Goal: Transaction & Acquisition: Download file/media

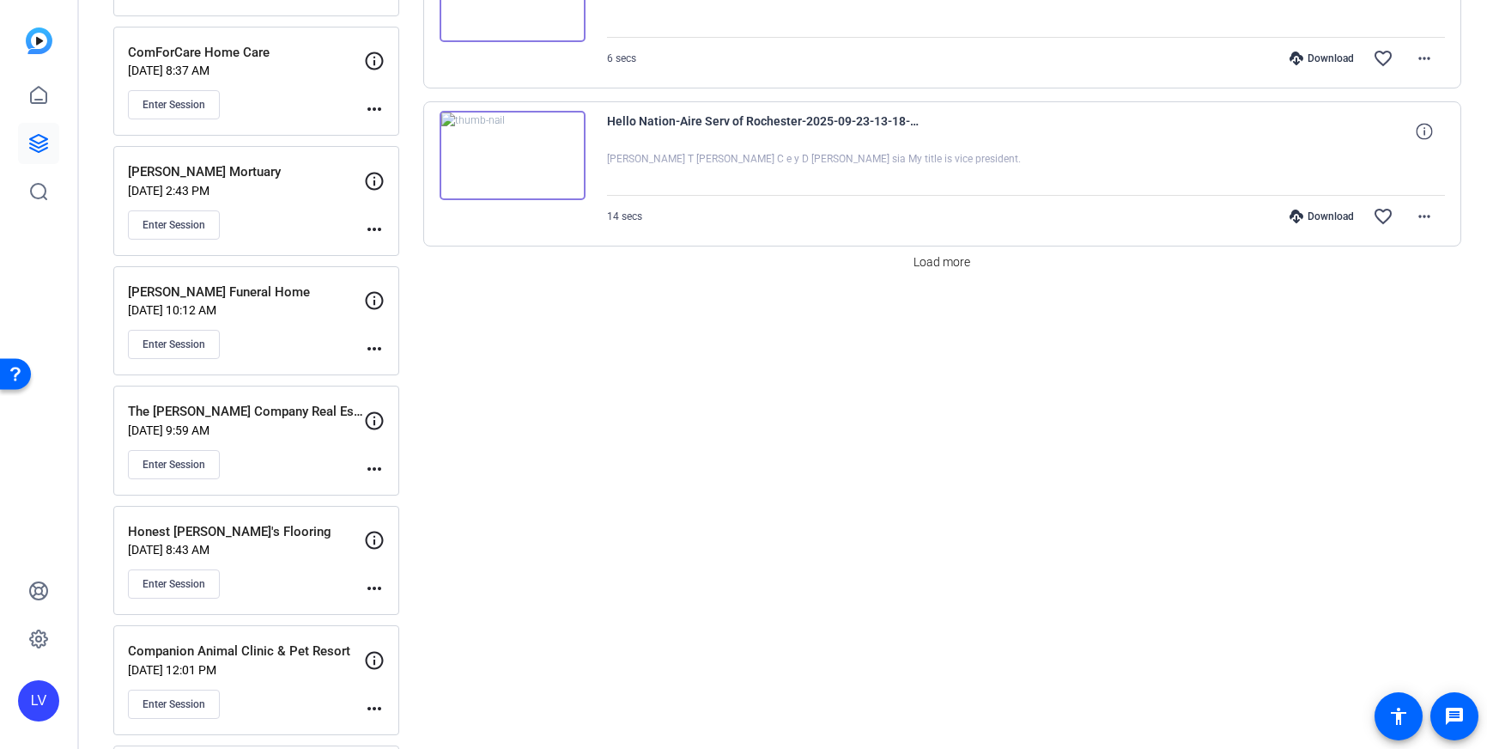
scroll to position [1564, 0]
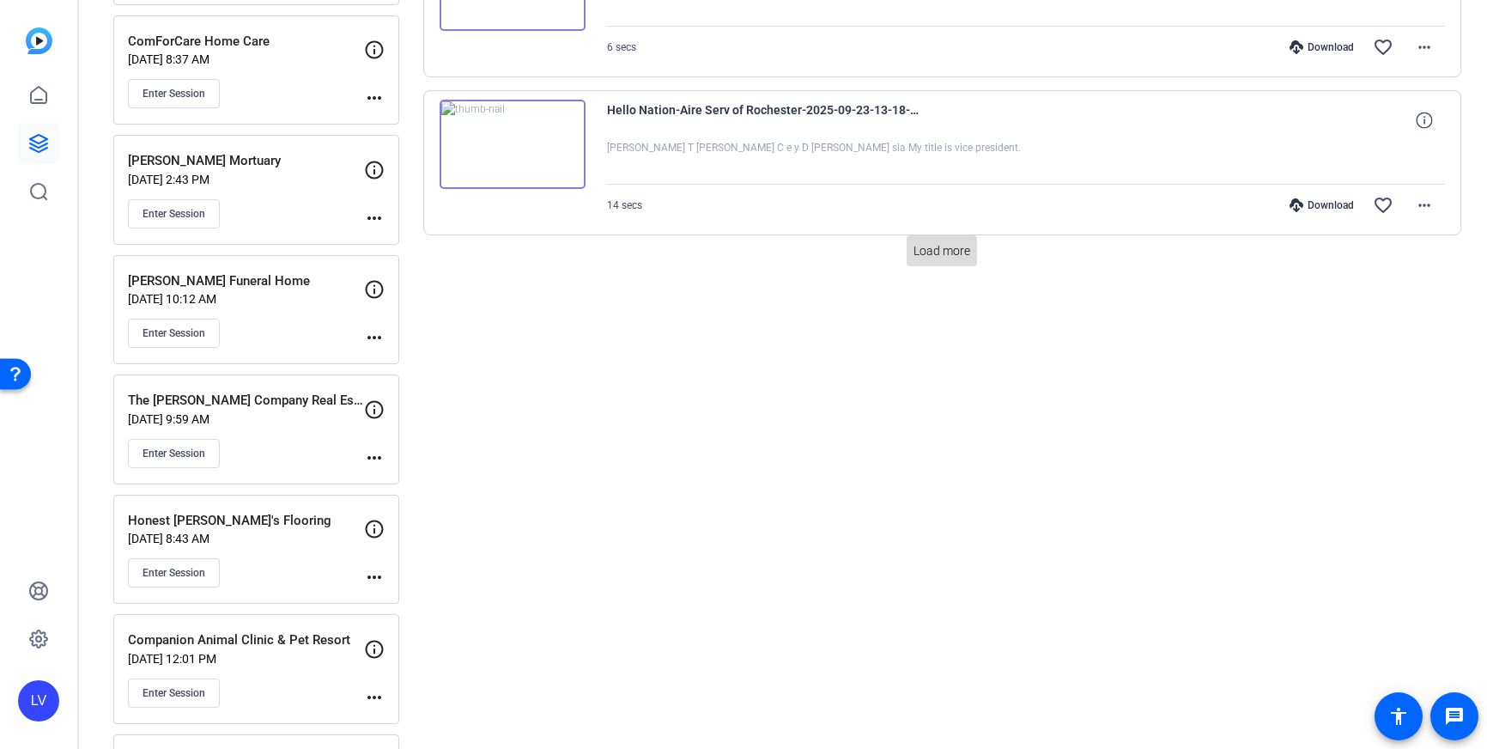
click at [946, 252] on span "Load more" at bounding box center [942, 251] width 57 height 18
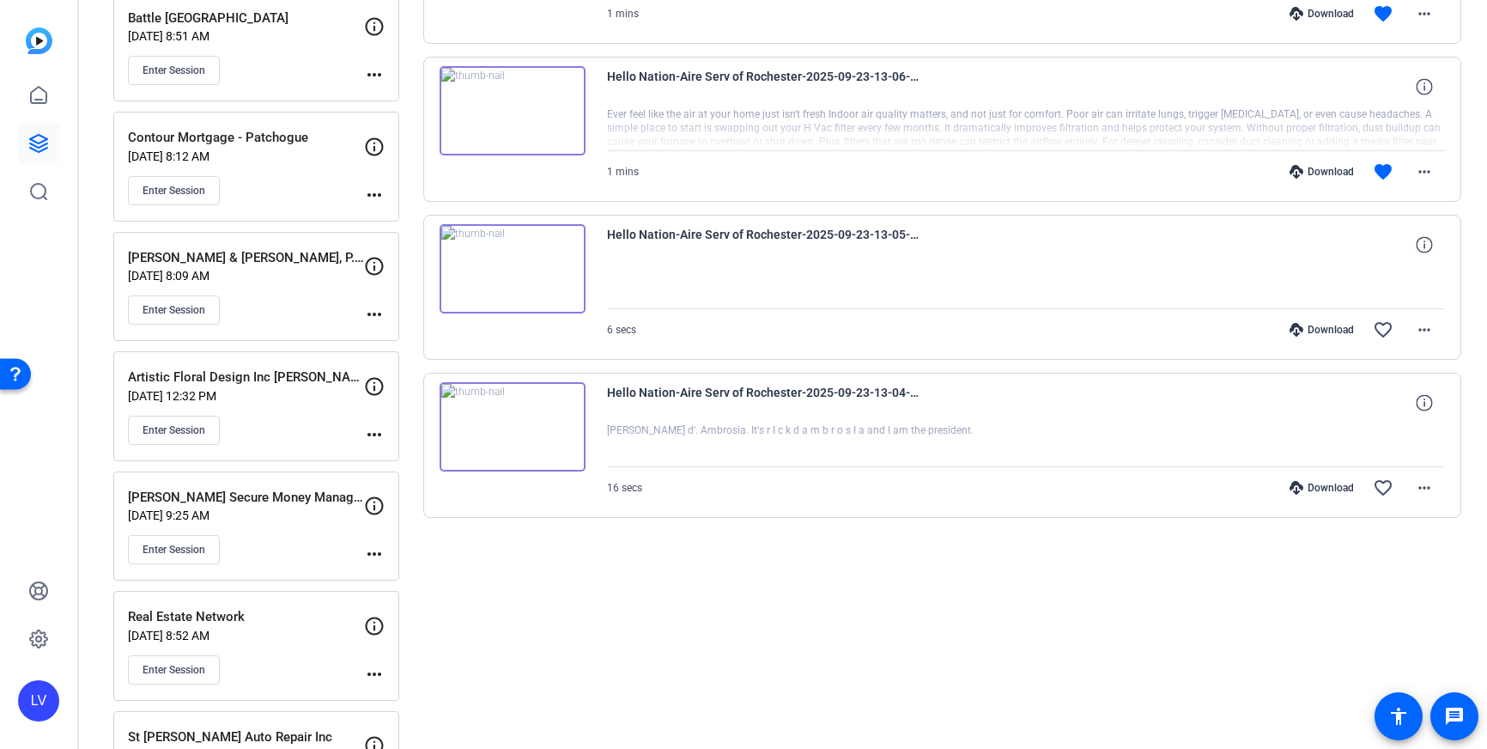
scroll to position [2538, 0]
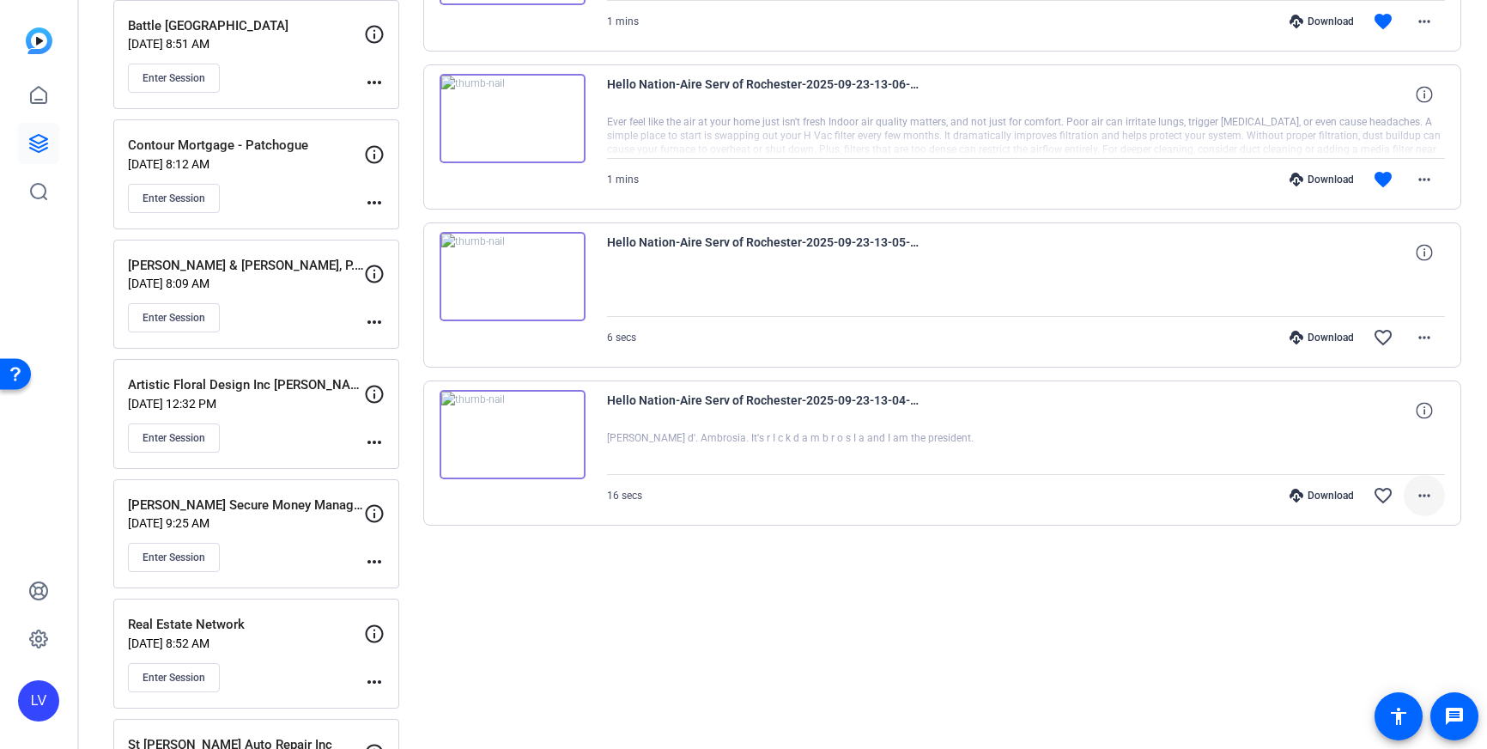
click at [1443, 497] on span at bounding box center [1424, 495] width 41 height 41
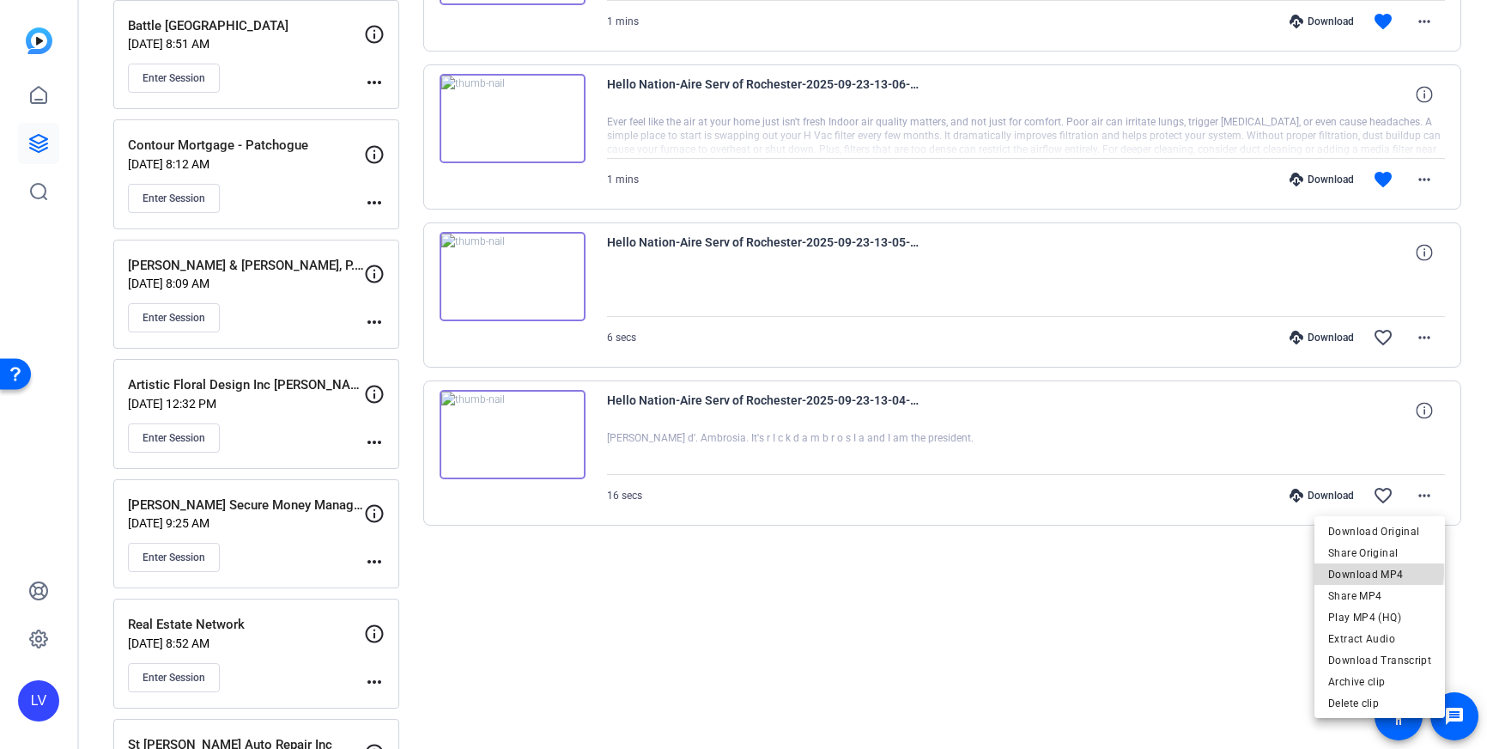
click at [1378, 571] on span "Download MP4" at bounding box center [1380, 574] width 103 height 21
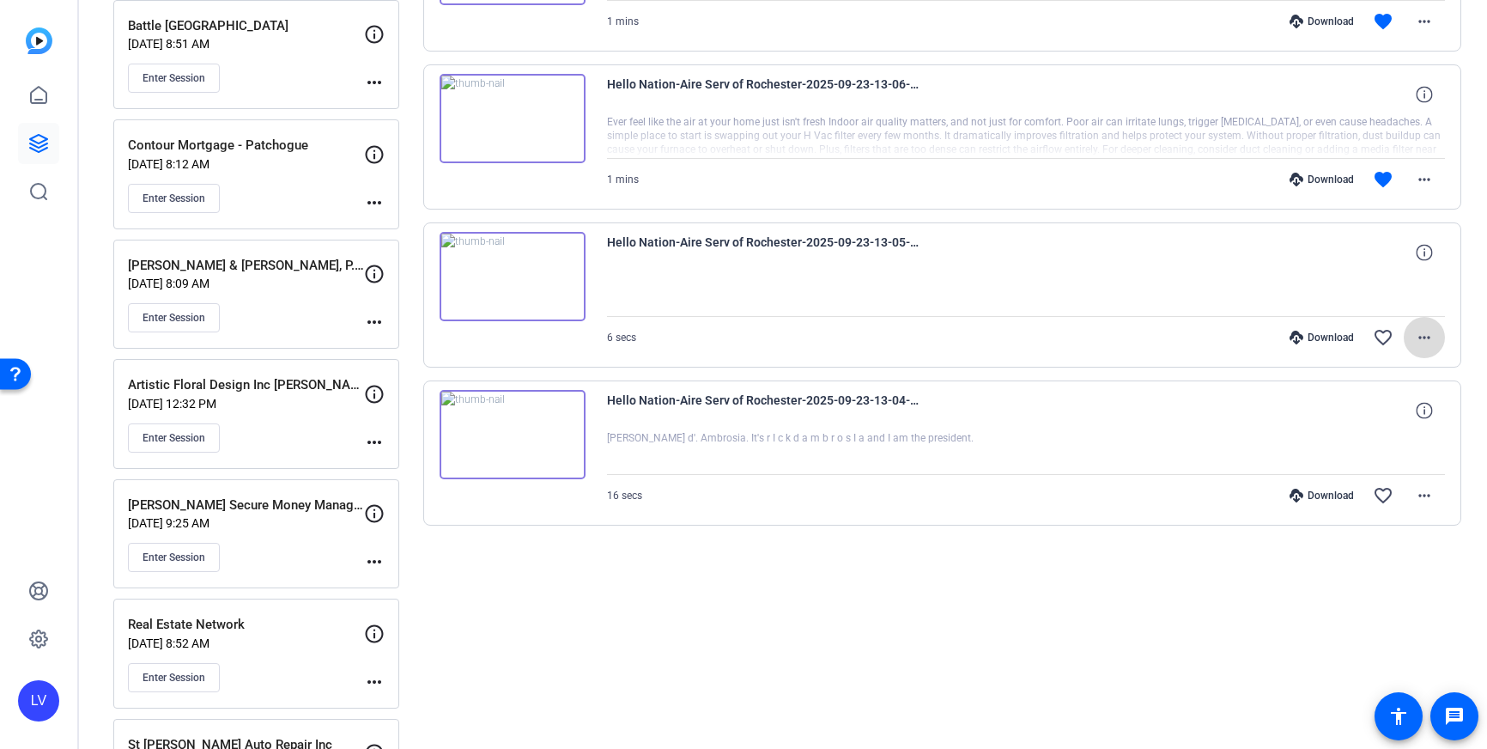
click at [1431, 344] on mat-icon "more_horiz" at bounding box center [1424, 337] width 21 height 21
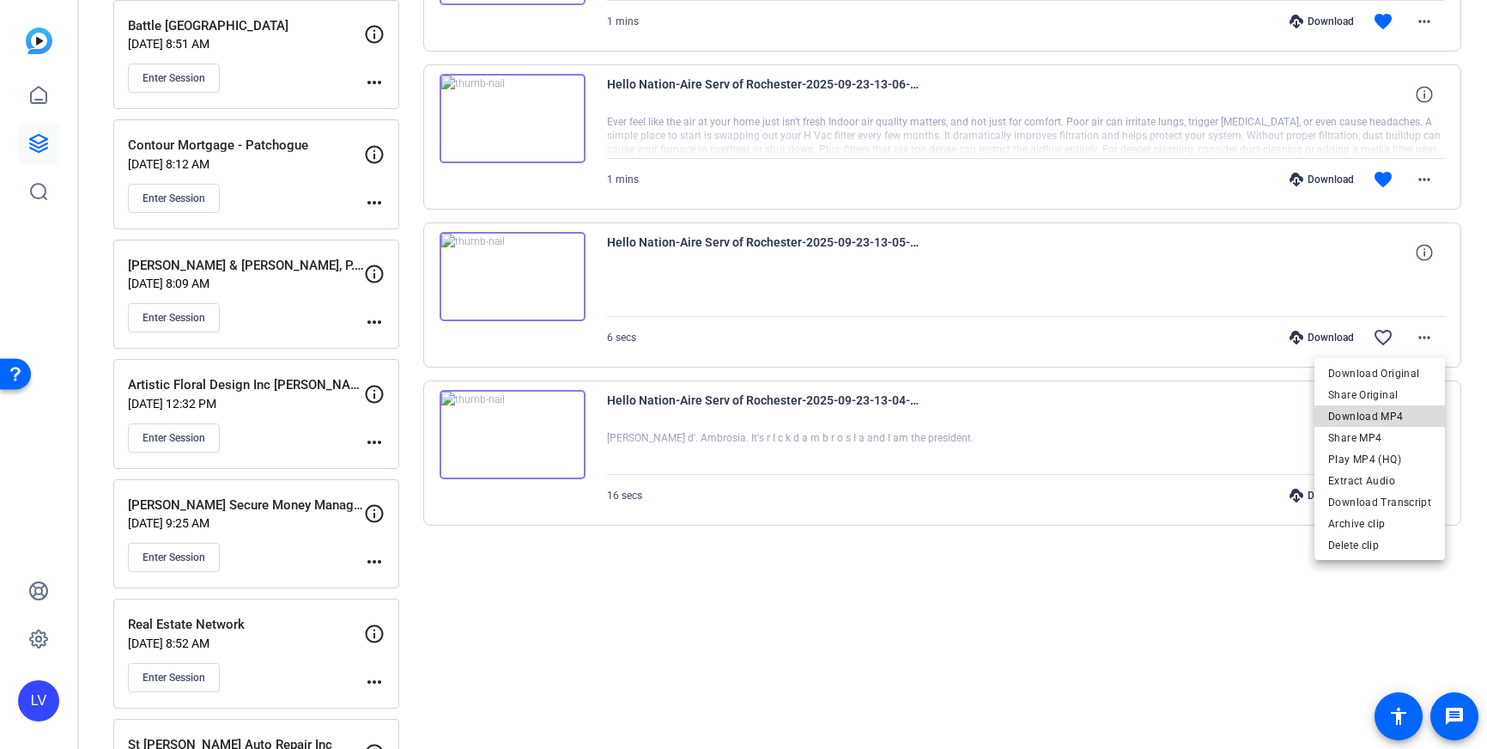
click at [1391, 418] on span "Download MP4" at bounding box center [1380, 416] width 103 height 21
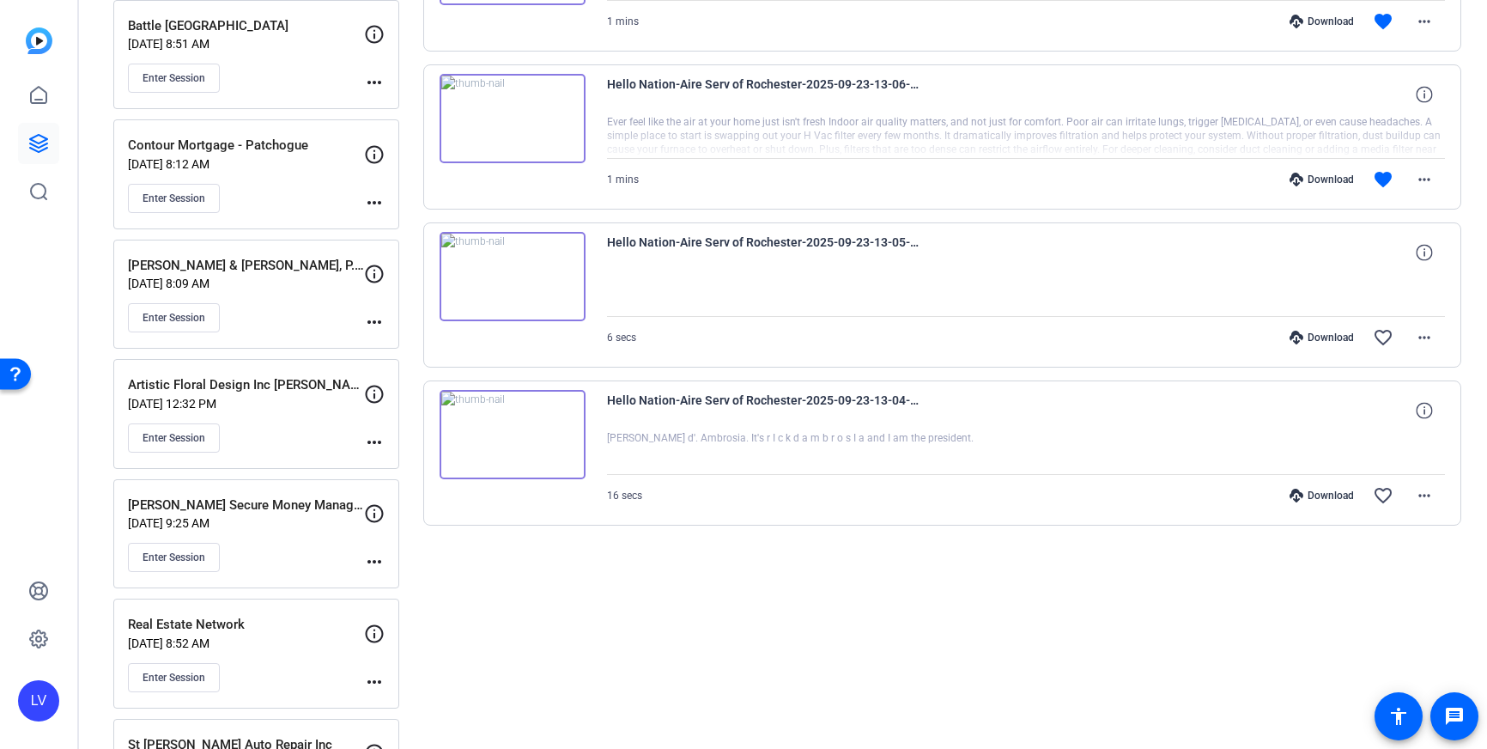
click at [970, 271] on div "Hello Nation-Aire Serv of Rochester-2025-09-23-13-05-05-086-0" at bounding box center [1026, 252] width 839 height 41
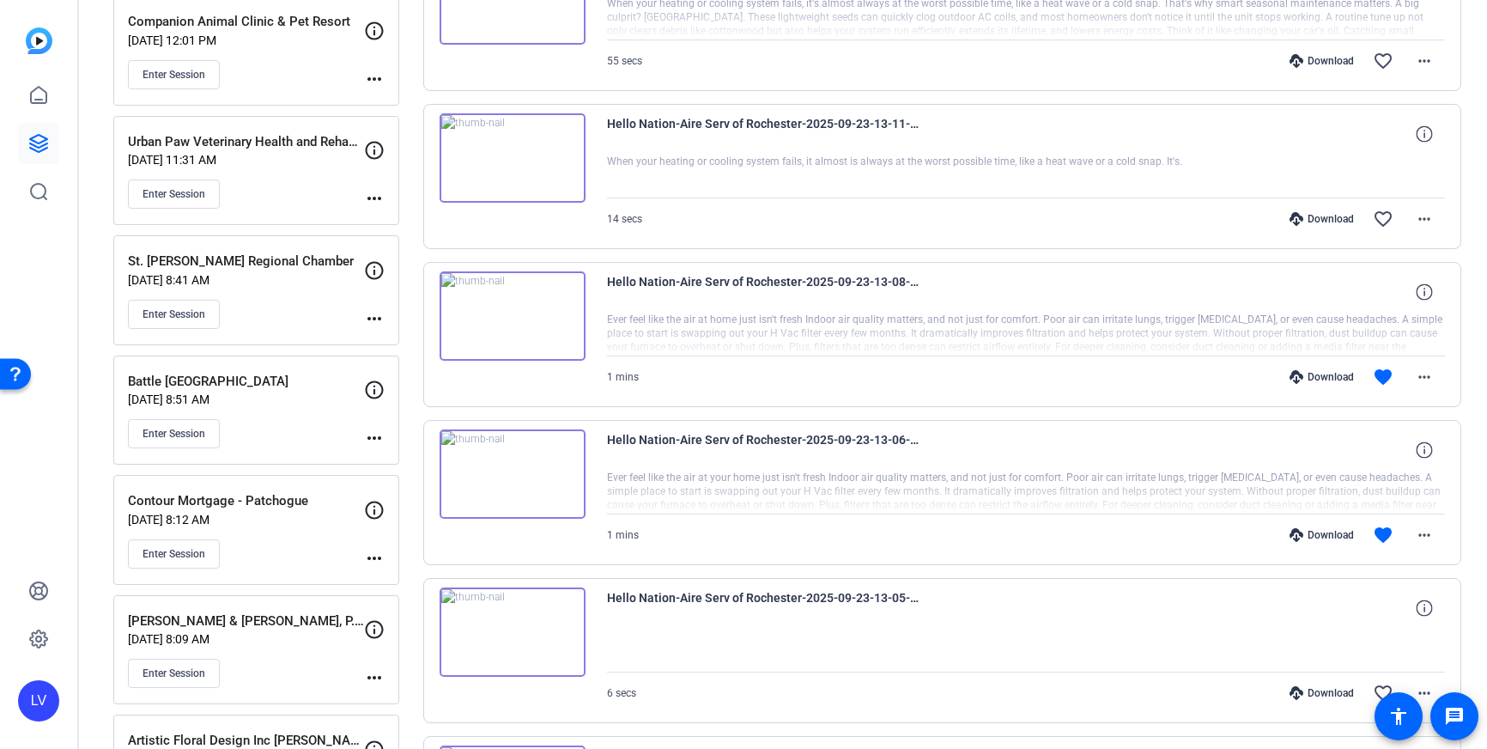
scroll to position [2183, 0]
click at [1418, 526] on mat-icon "more_horiz" at bounding box center [1424, 534] width 21 height 21
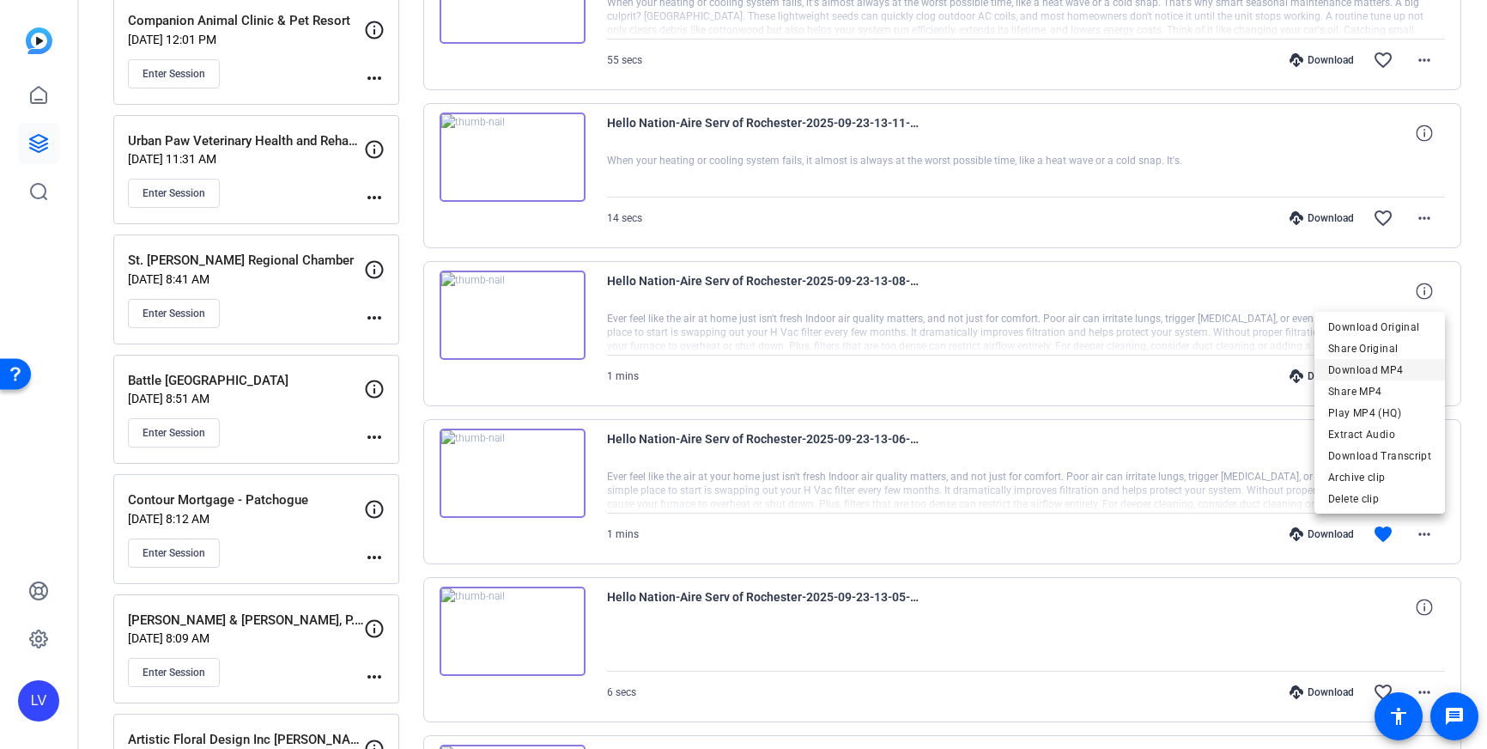
click at [1382, 368] on span "Download MP4" at bounding box center [1380, 370] width 103 height 21
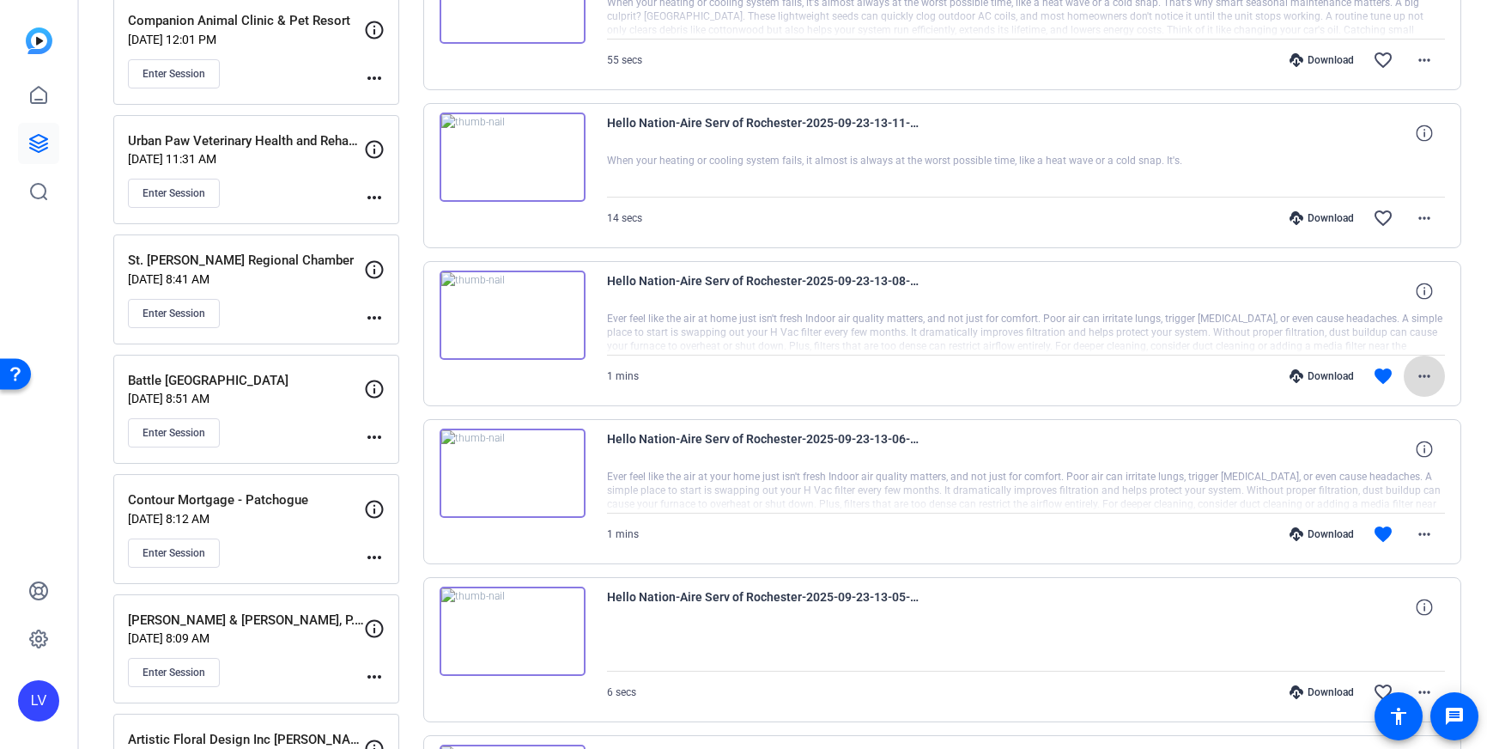
click at [1433, 380] on mat-icon "more_horiz" at bounding box center [1424, 376] width 21 height 21
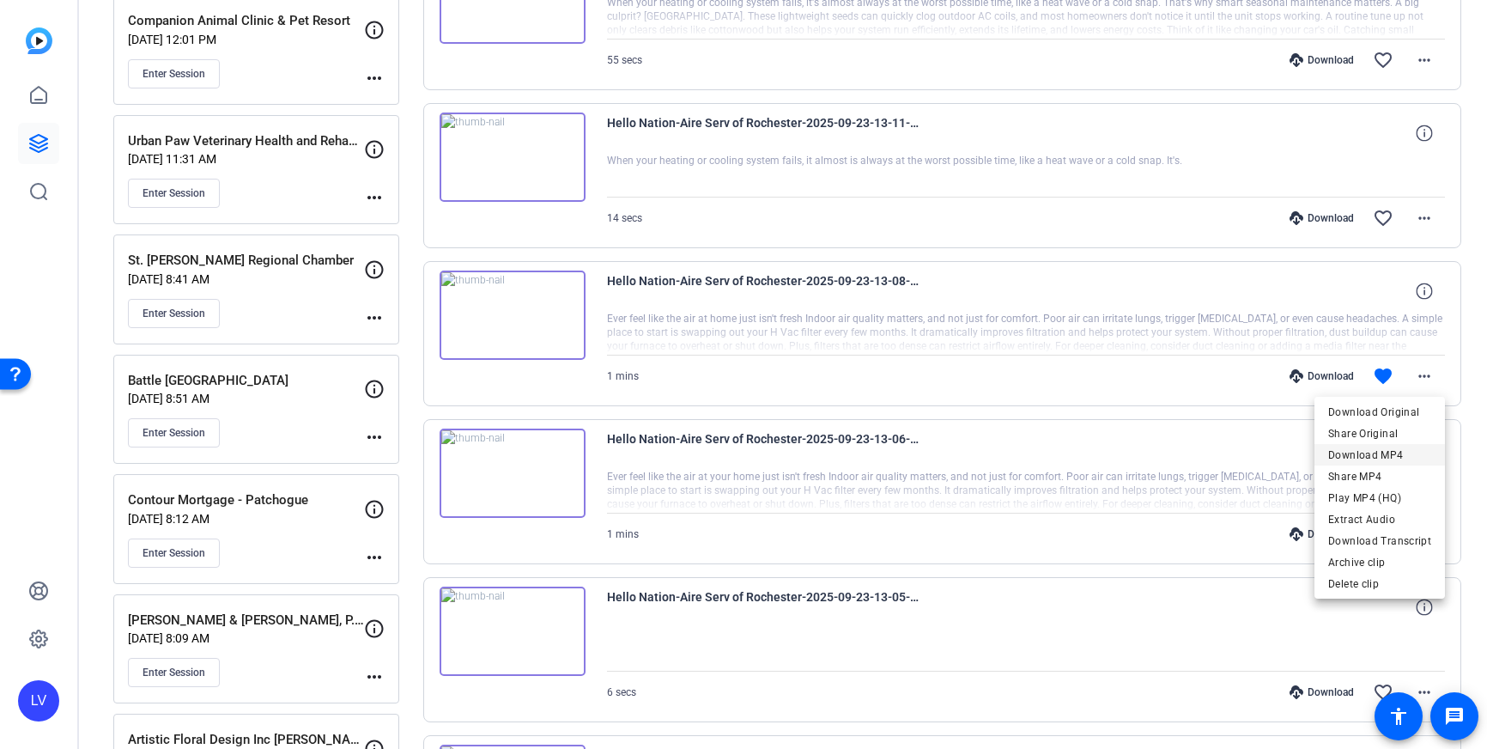
click at [1383, 450] on span "Download MP4" at bounding box center [1380, 455] width 103 height 21
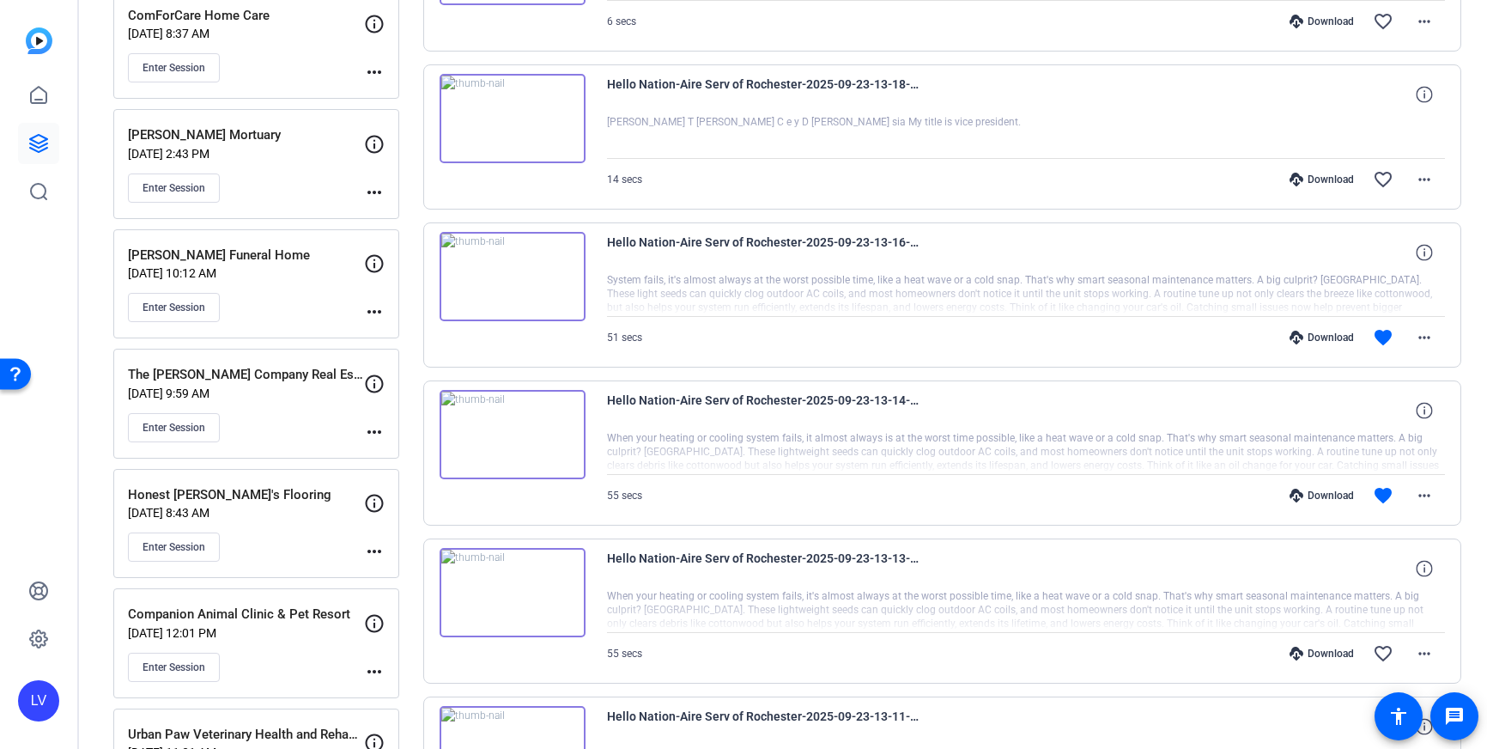
scroll to position [1584, 0]
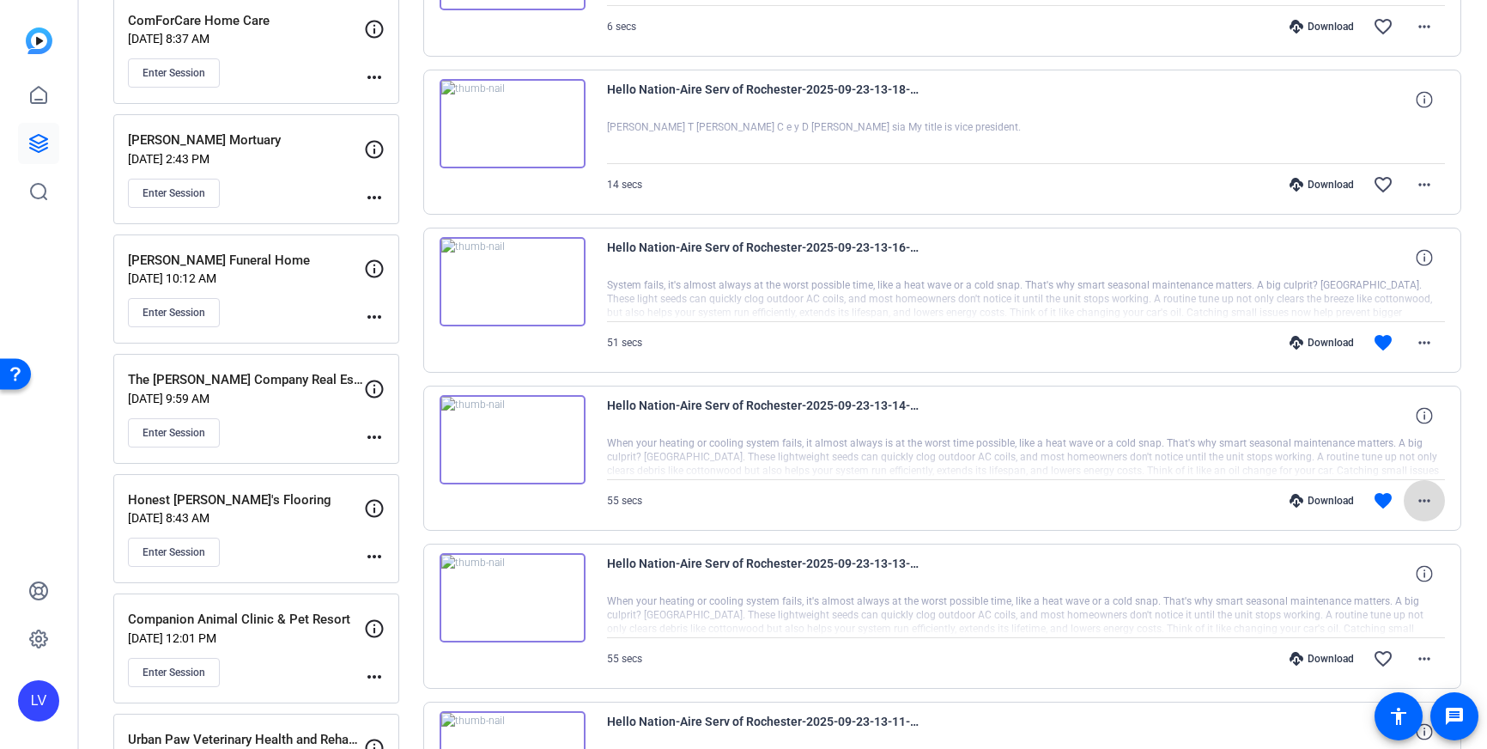
click at [1426, 504] on mat-icon "more_horiz" at bounding box center [1424, 500] width 21 height 21
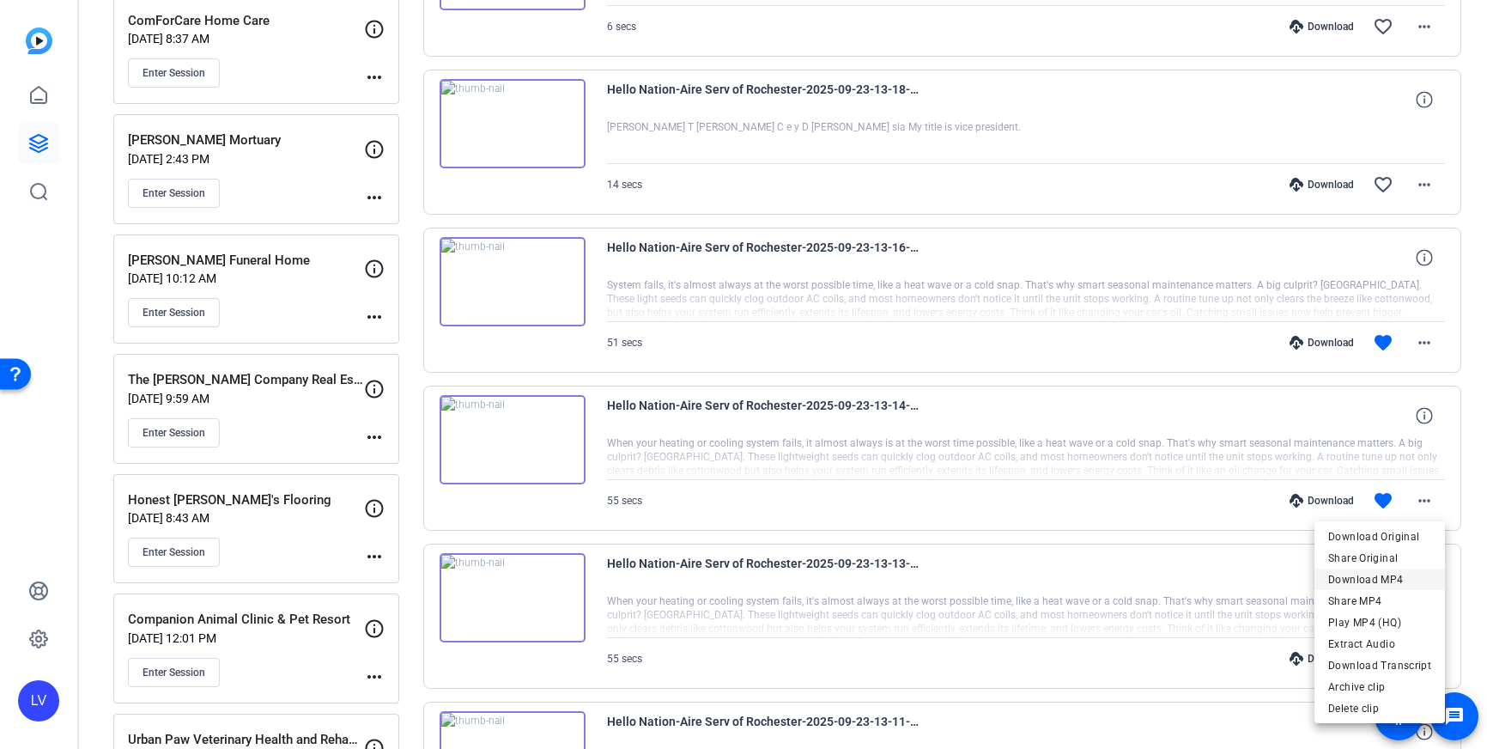
click at [1399, 579] on span "Download MP4" at bounding box center [1380, 579] width 103 height 21
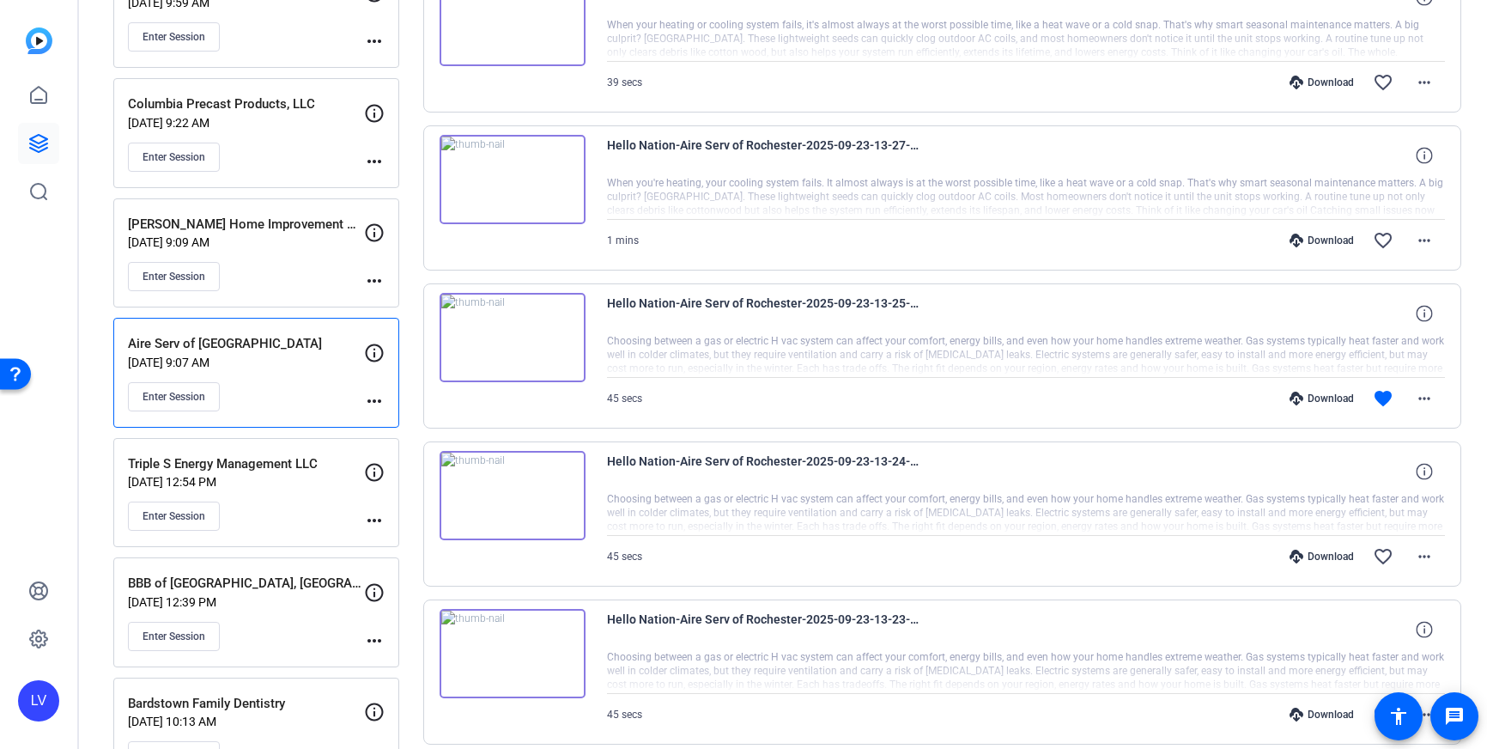
scroll to position [0, 0]
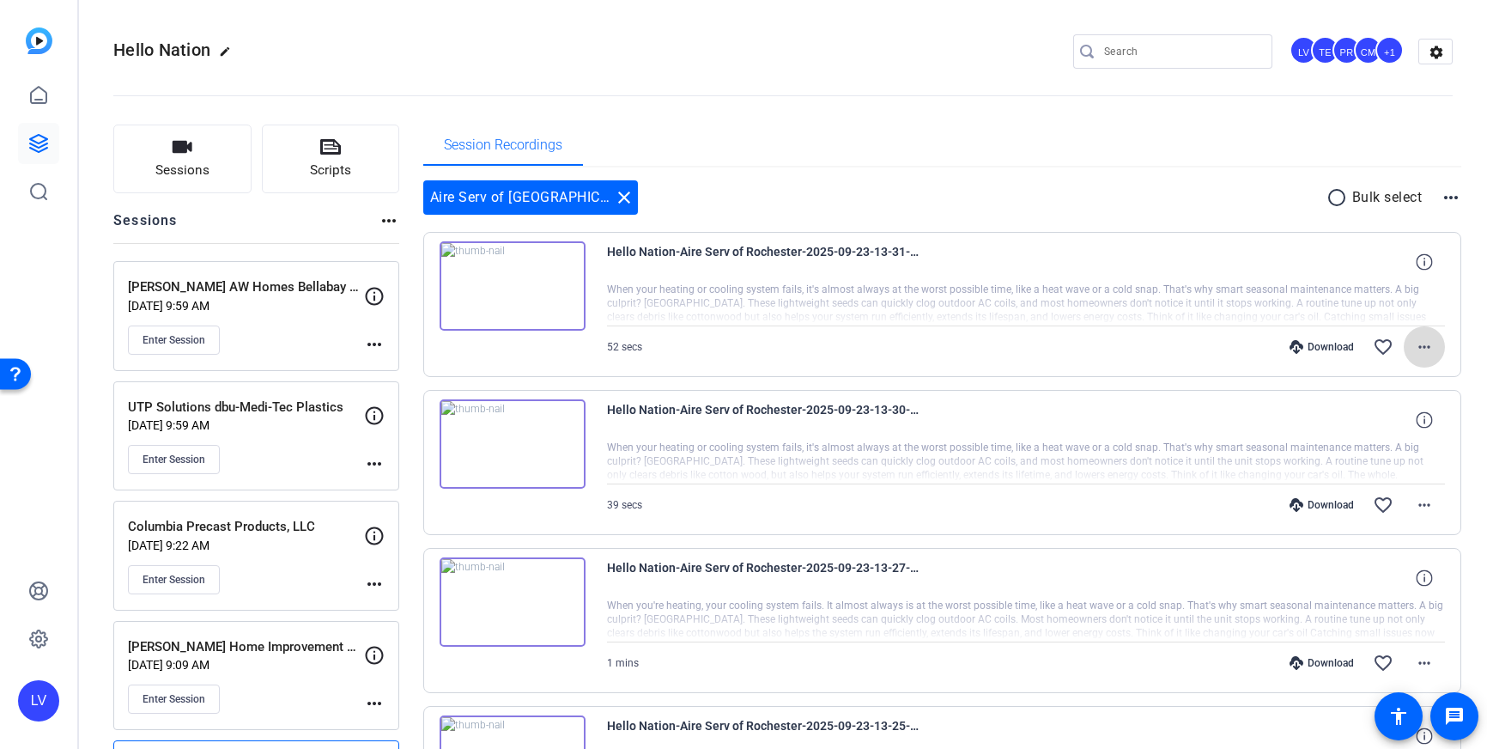
click at [1426, 347] on mat-icon "more_horiz" at bounding box center [1424, 347] width 21 height 21
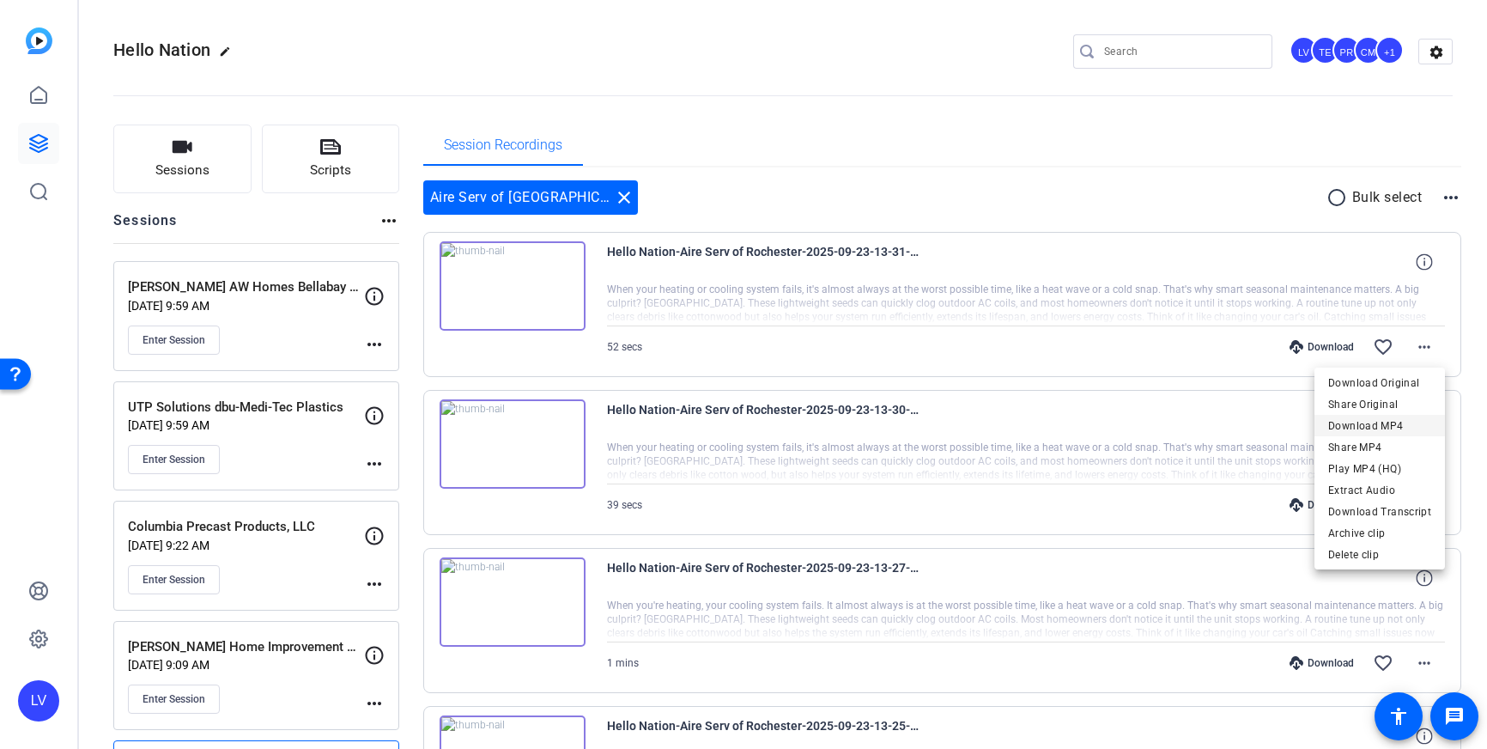
click at [1404, 422] on span "Download MP4" at bounding box center [1380, 426] width 103 height 21
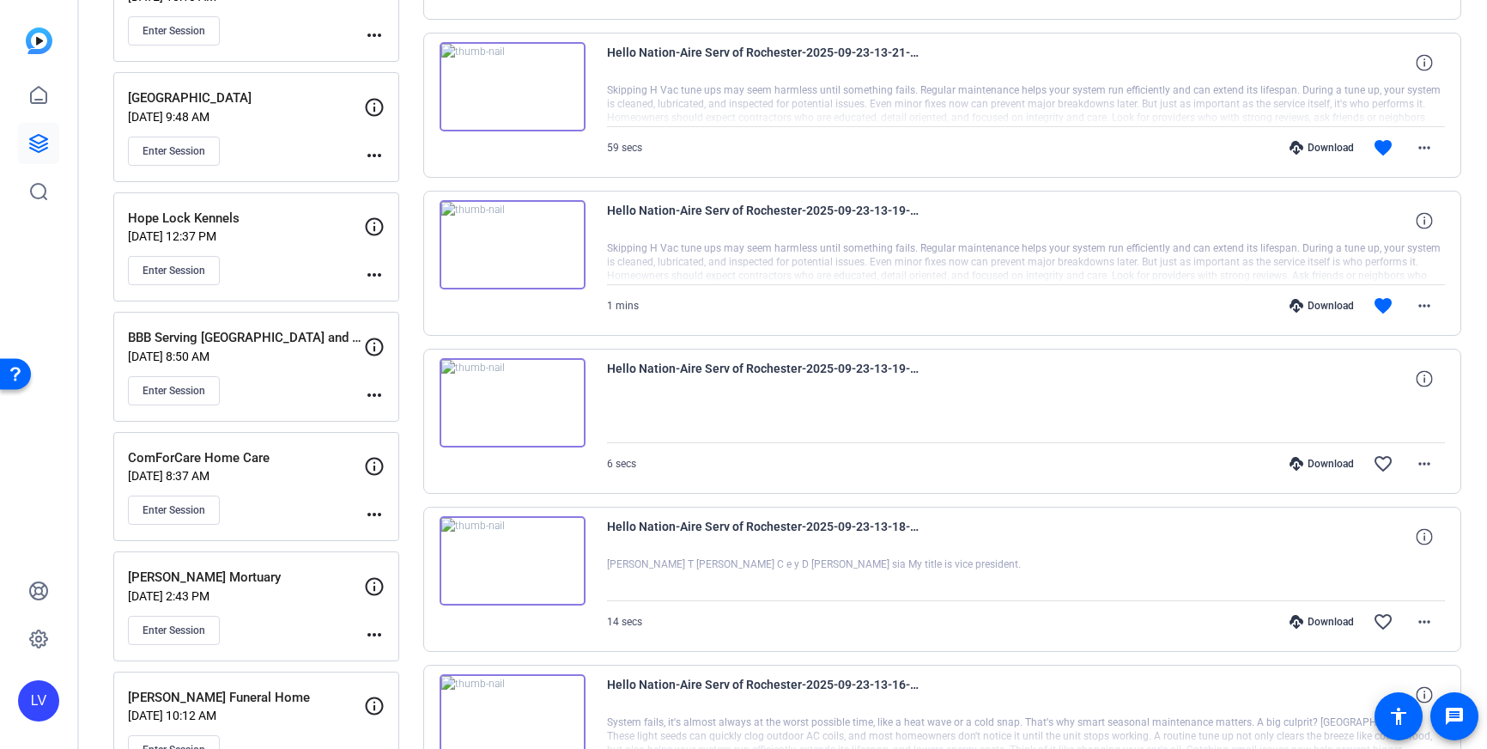
scroll to position [1148, 0]
click at [1420, 611] on mat-icon "more_horiz" at bounding box center [1424, 621] width 21 height 21
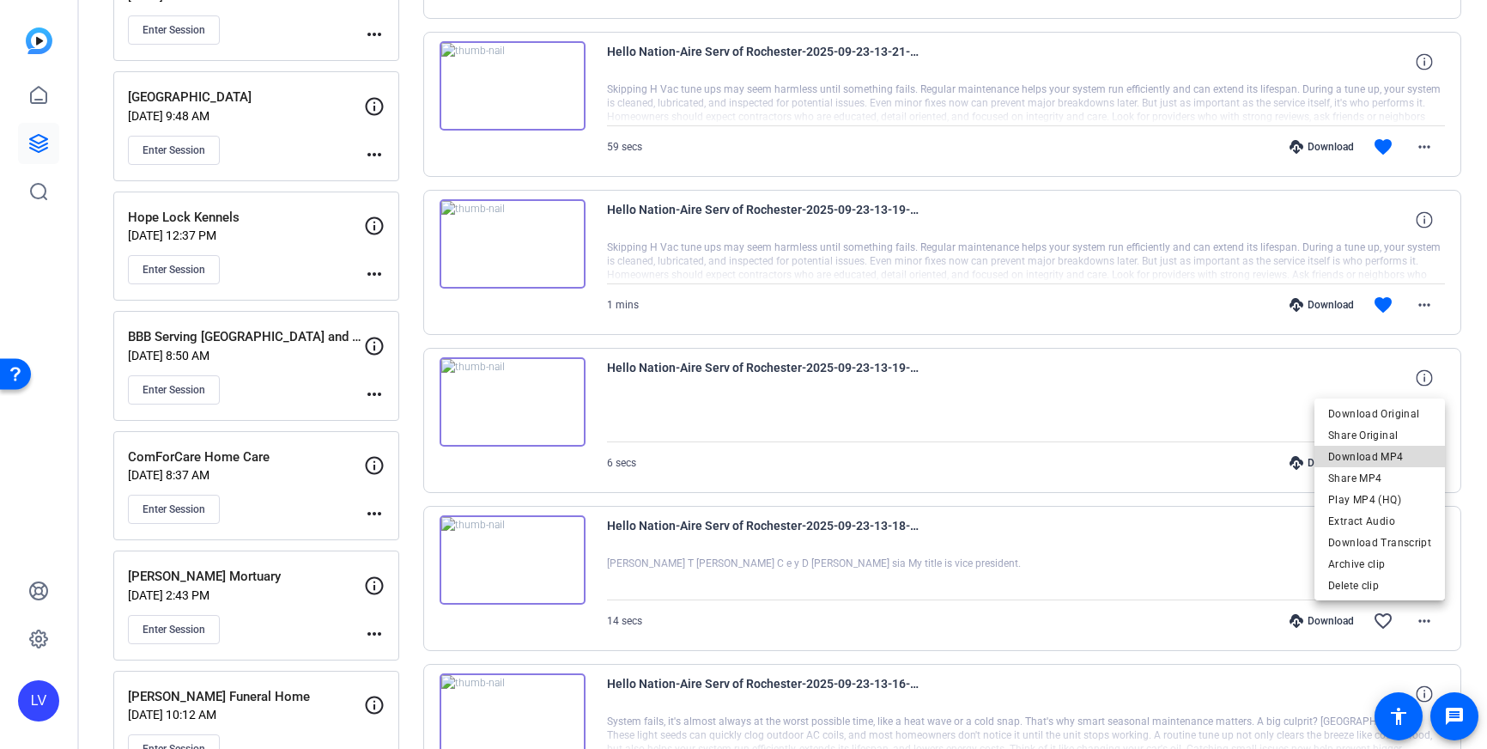
click at [1398, 454] on span "Download MP4" at bounding box center [1380, 457] width 103 height 21
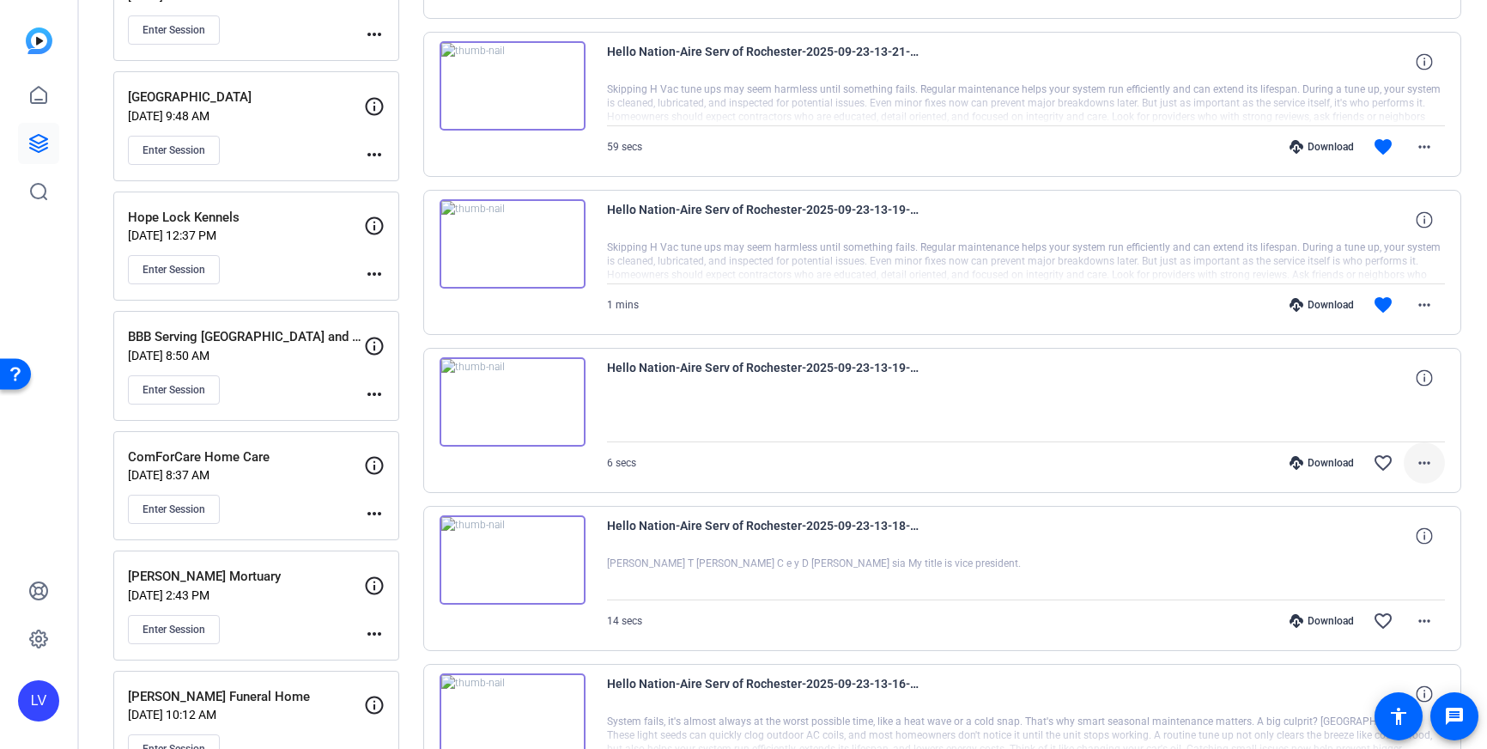
click at [1426, 454] on mat-icon "more_horiz" at bounding box center [1424, 463] width 21 height 21
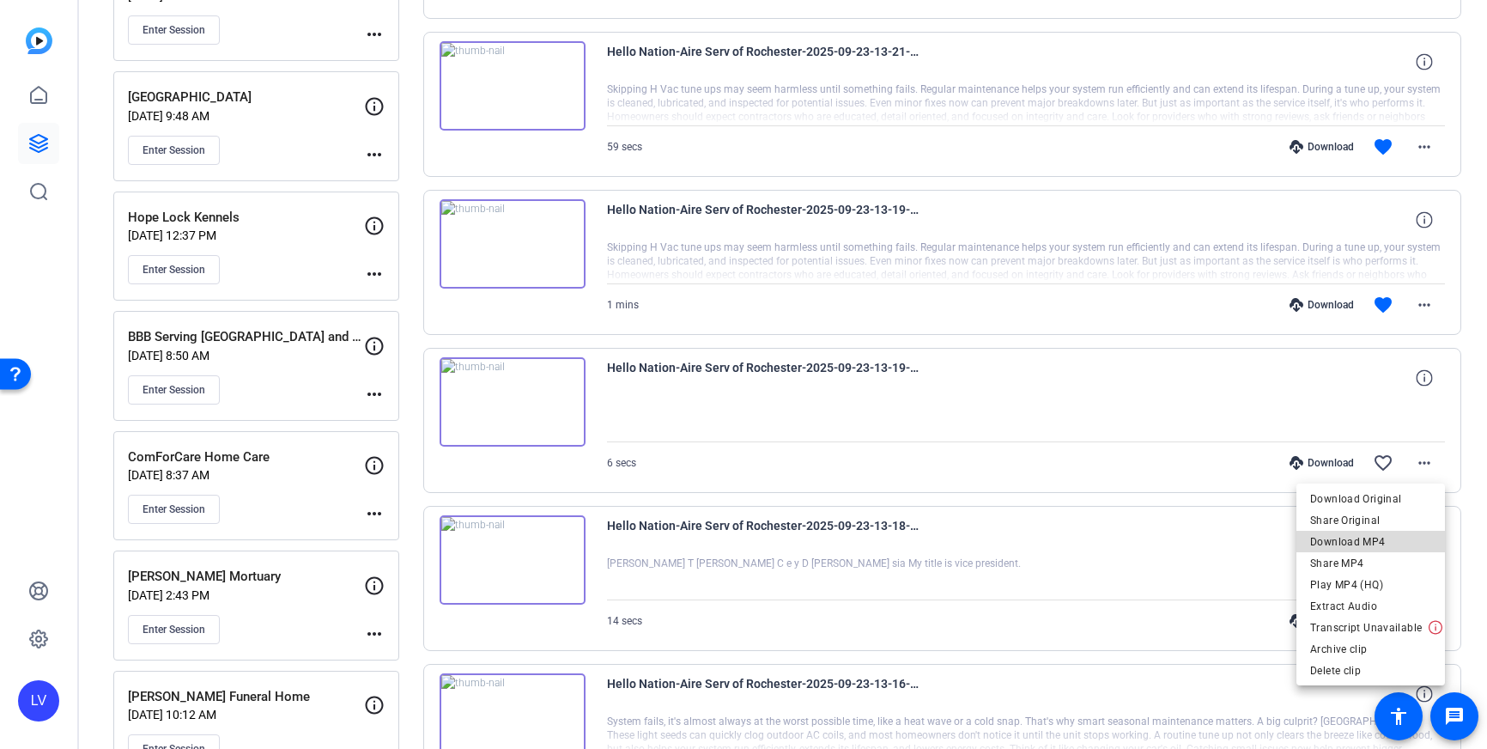
click at [1396, 534] on span "Download MP4" at bounding box center [1370, 542] width 121 height 21
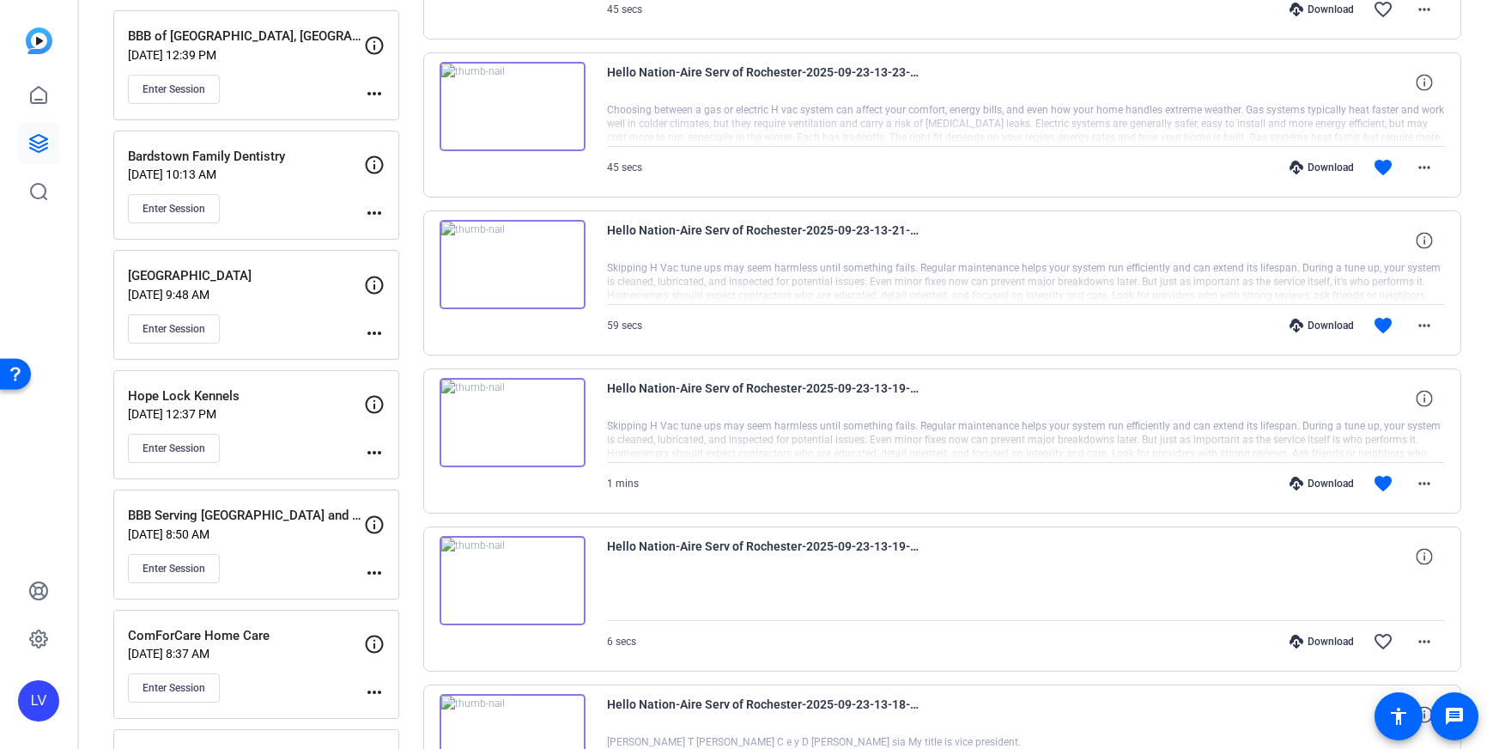
scroll to position [973, 0]
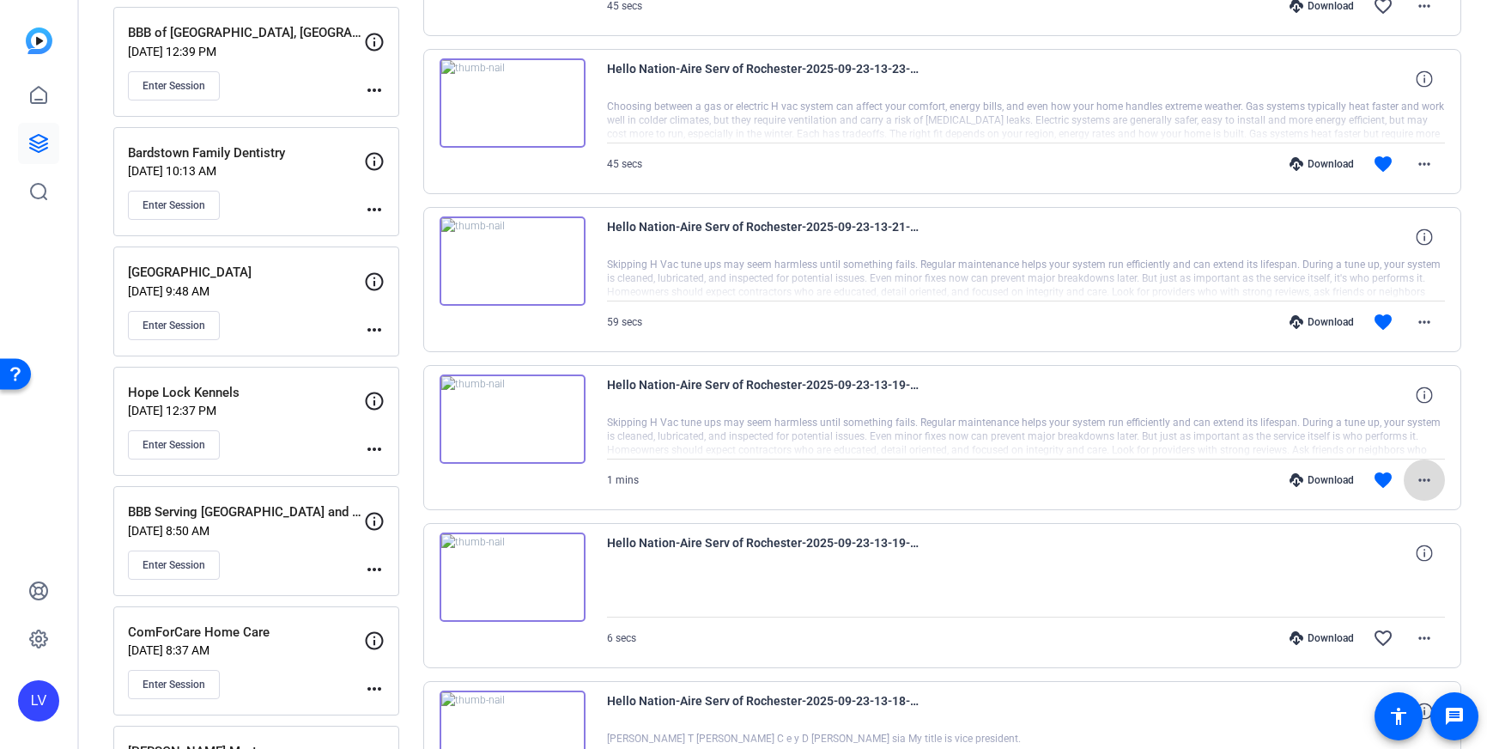
click at [1426, 474] on mat-icon "more_horiz" at bounding box center [1424, 480] width 21 height 21
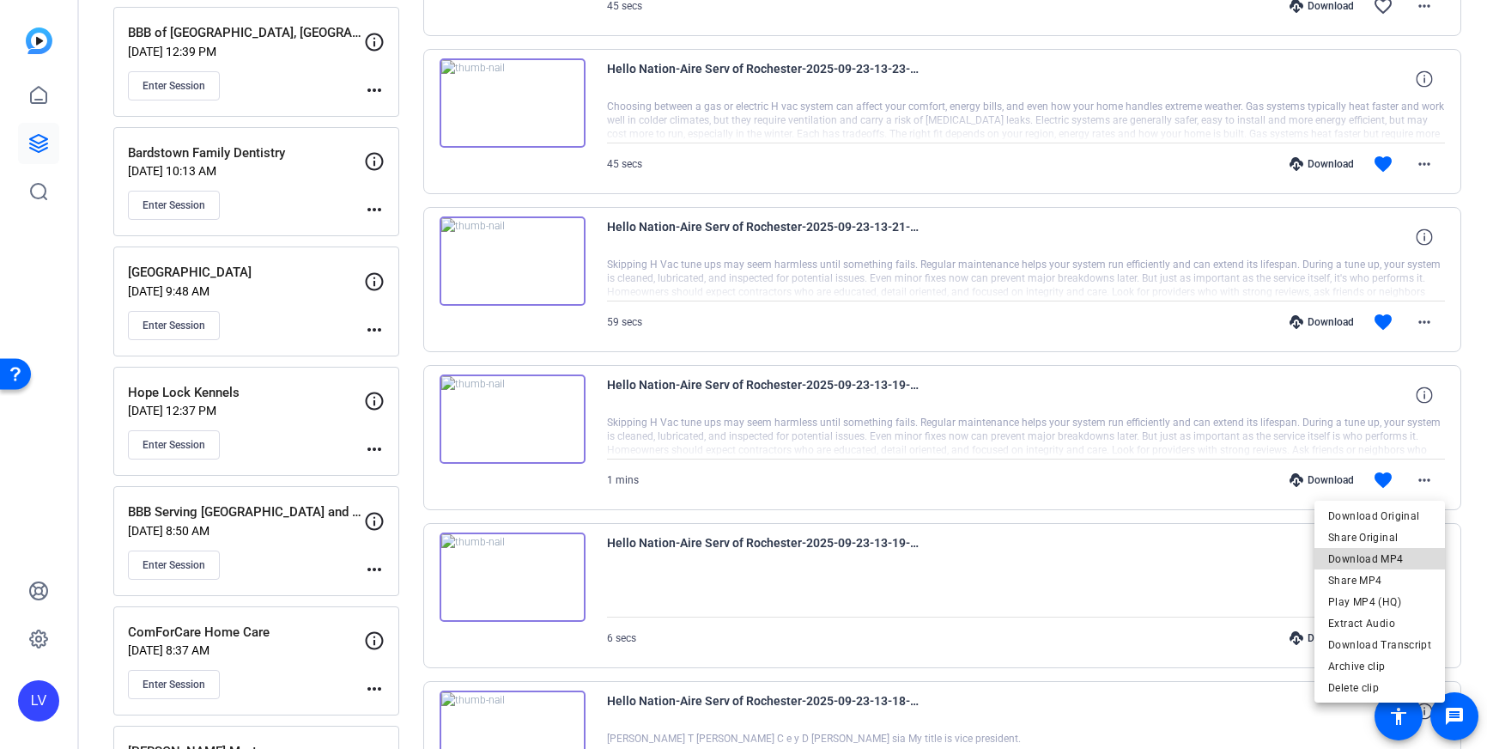
click at [1409, 550] on span "Download MP4" at bounding box center [1380, 559] width 103 height 21
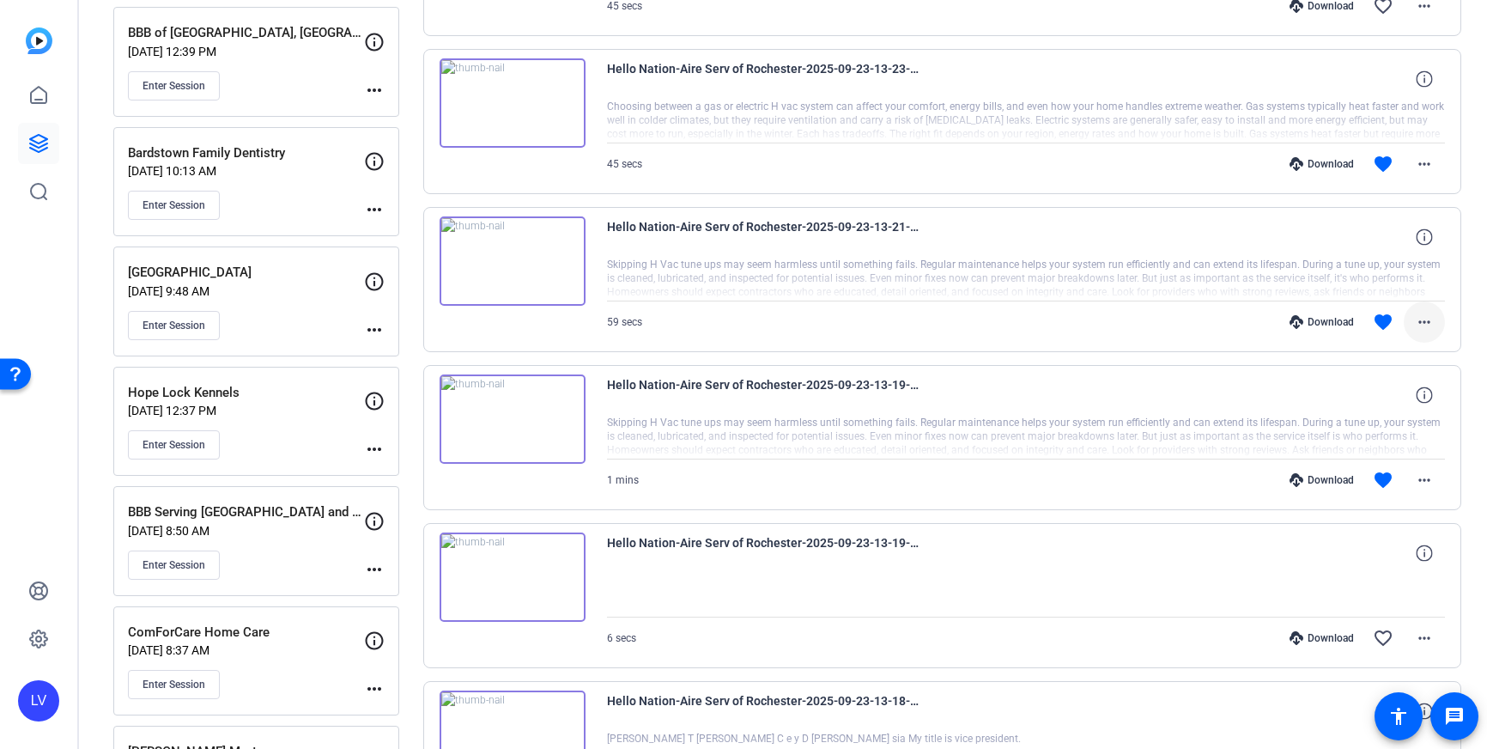
click at [1415, 309] on span at bounding box center [1424, 321] width 41 height 41
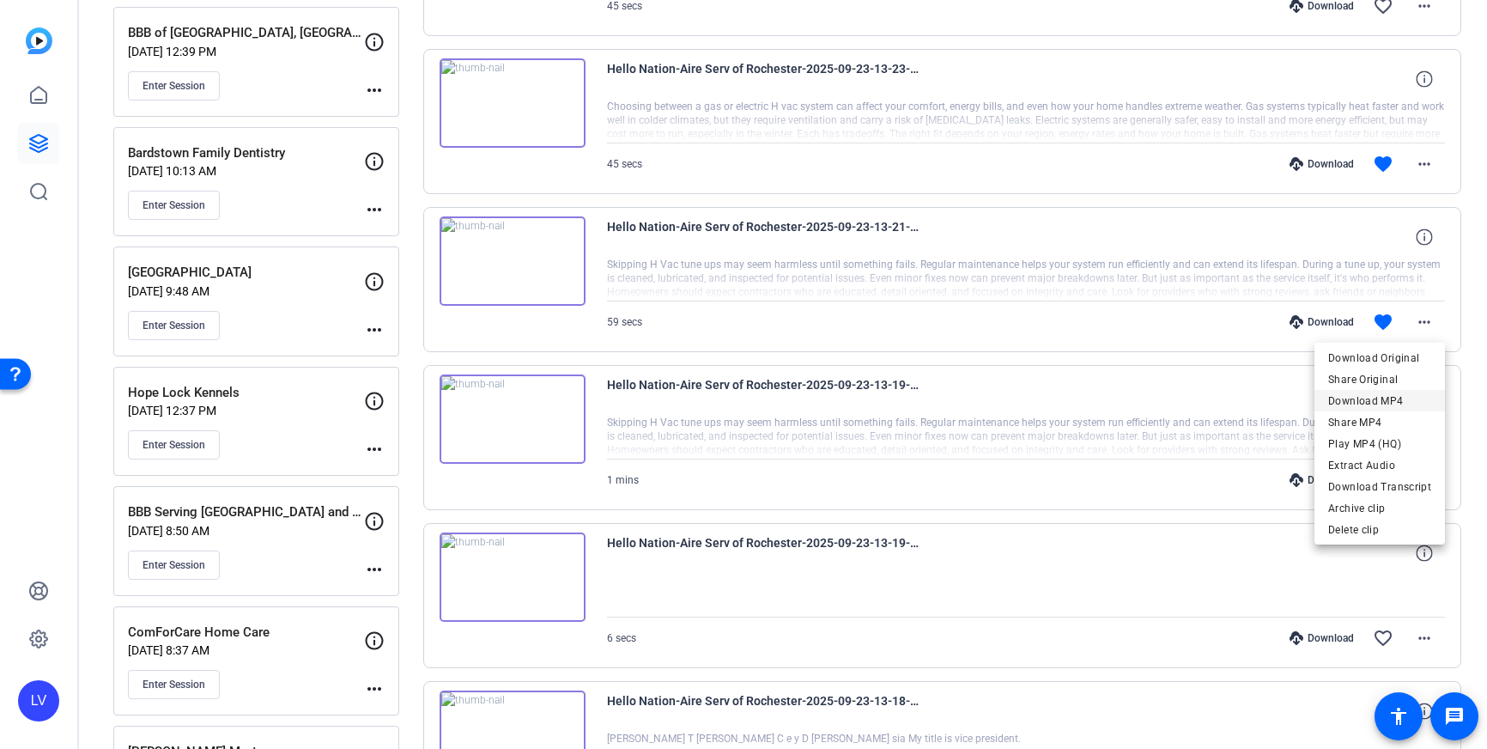
click at [1405, 398] on span "Download MP4" at bounding box center [1380, 401] width 103 height 21
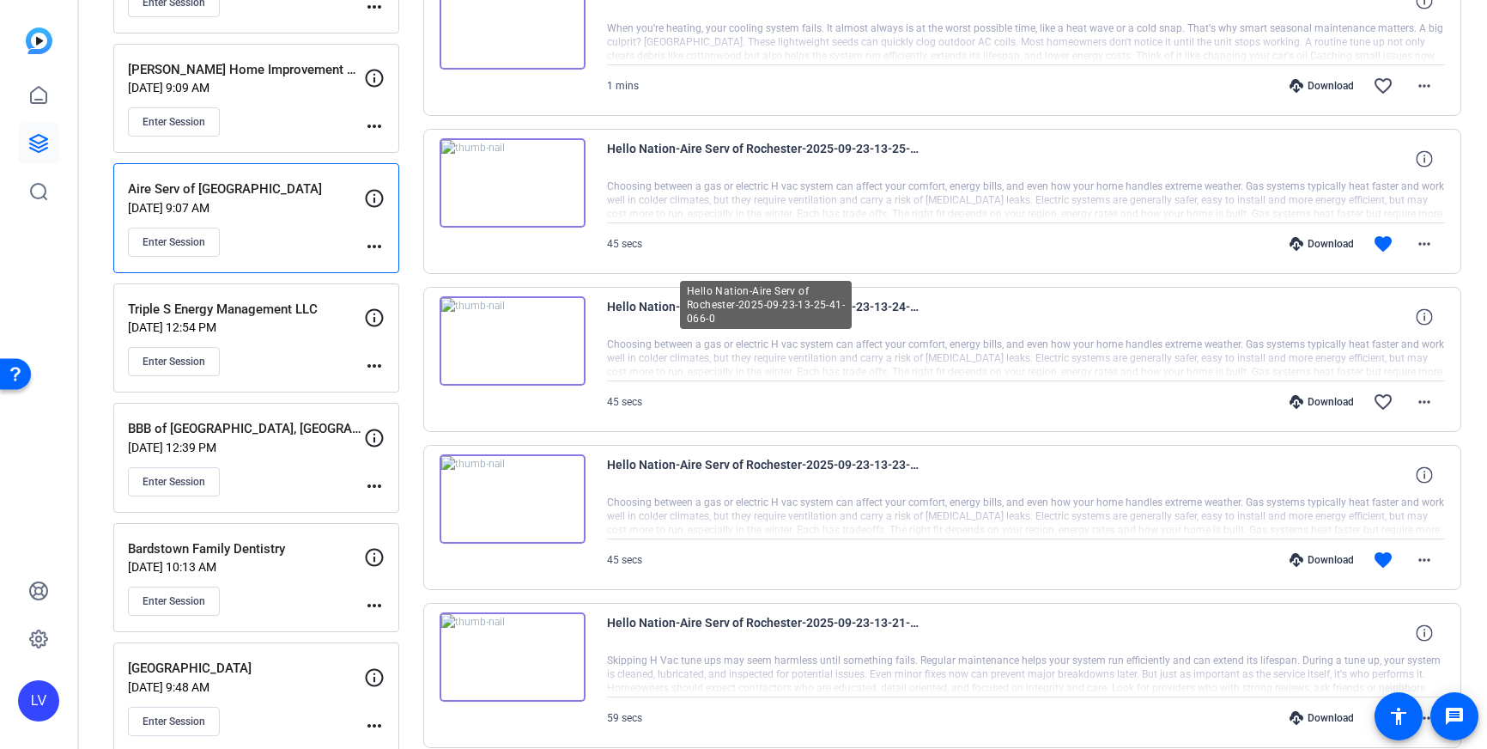
scroll to position [594, 0]
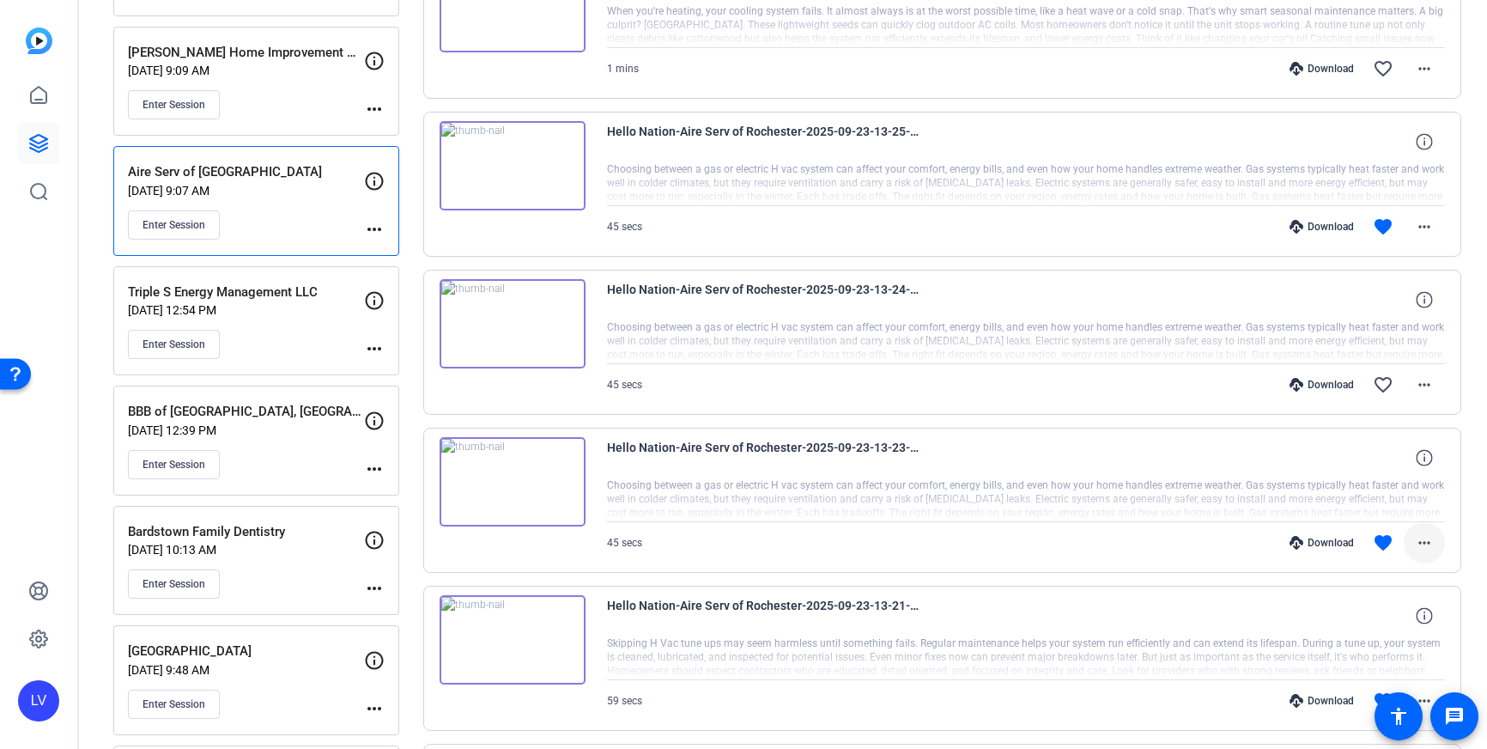
click at [1424, 541] on mat-icon "more_horiz" at bounding box center [1424, 542] width 21 height 21
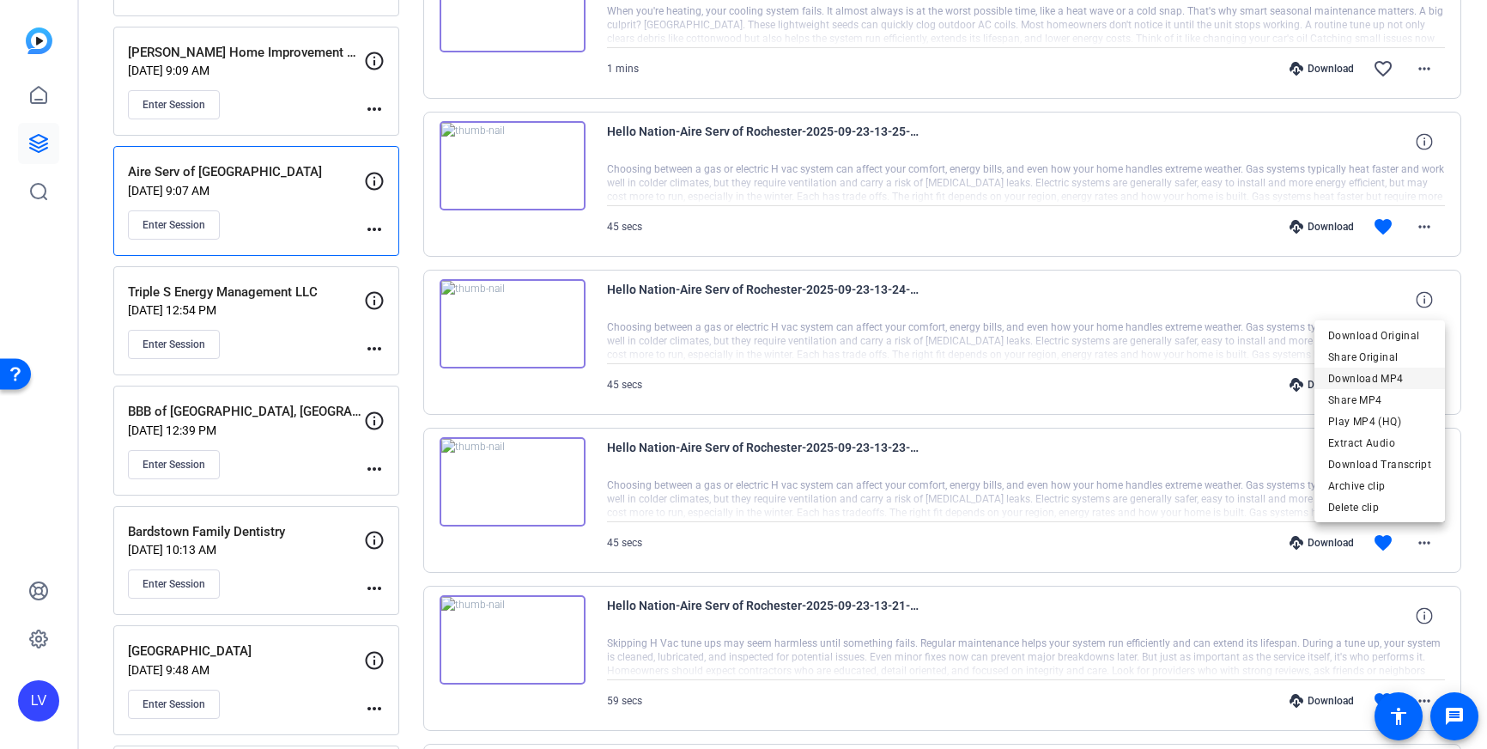
click at [1384, 372] on span "Download MP4" at bounding box center [1380, 378] width 103 height 21
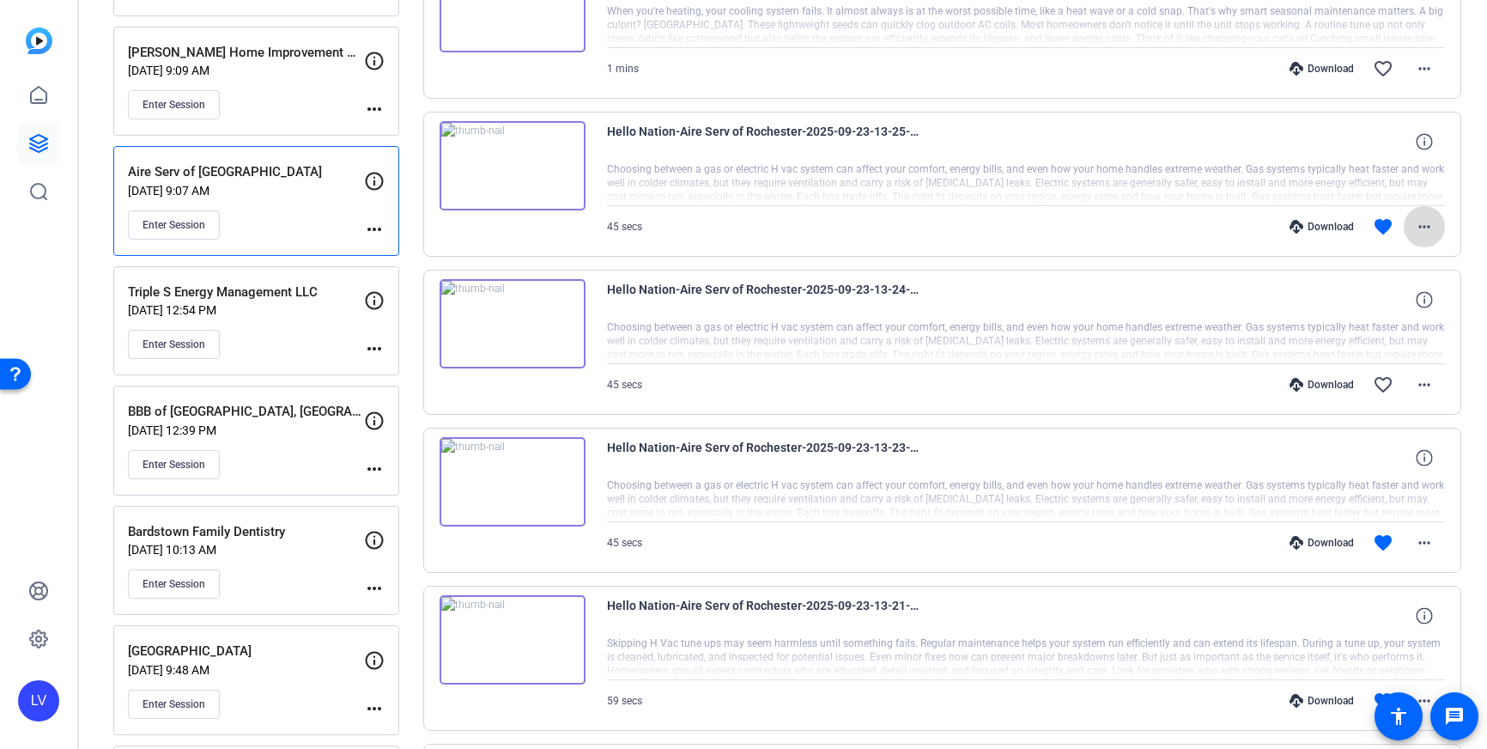
click at [1427, 227] on mat-icon "more_horiz" at bounding box center [1424, 226] width 21 height 21
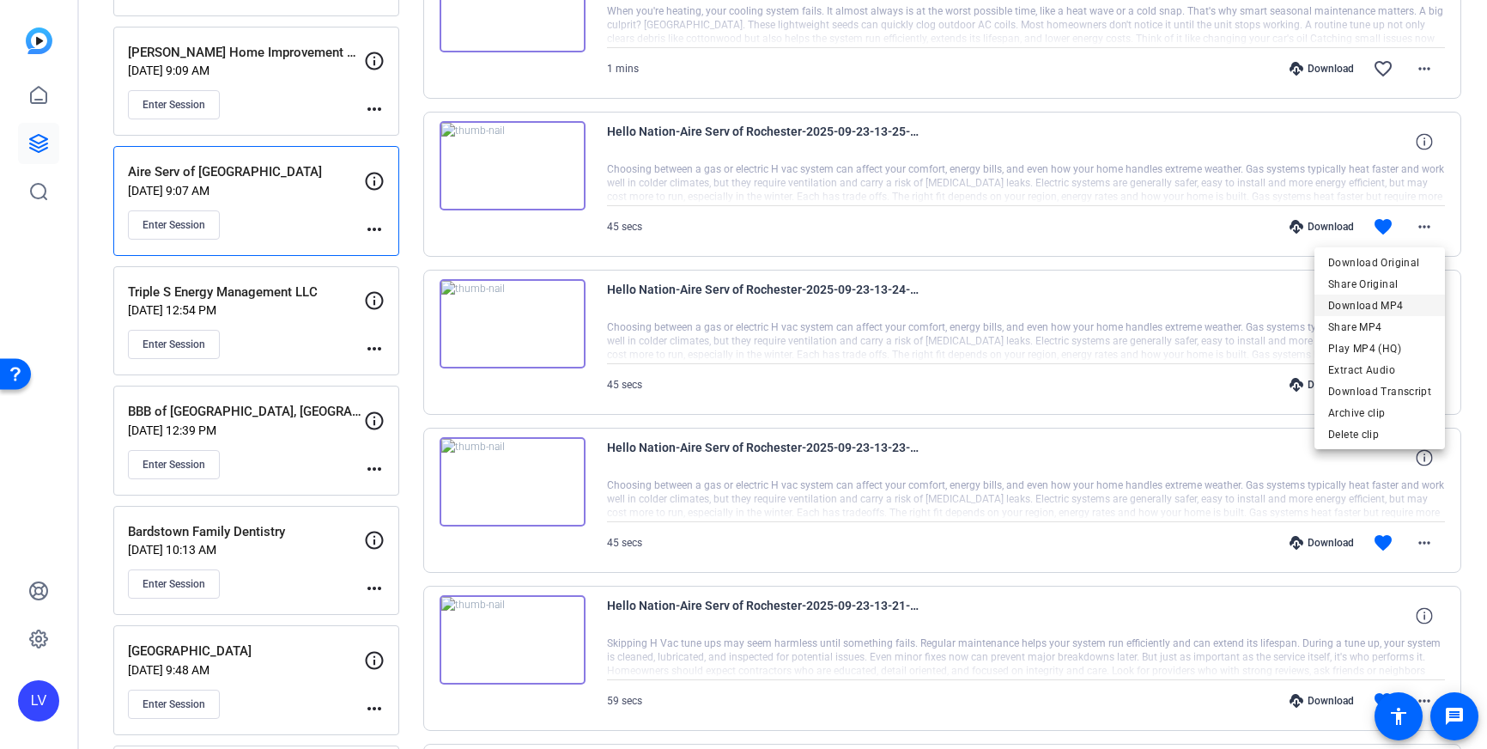
click at [1404, 302] on span "Download MP4" at bounding box center [1380, 305] width 103 height 21
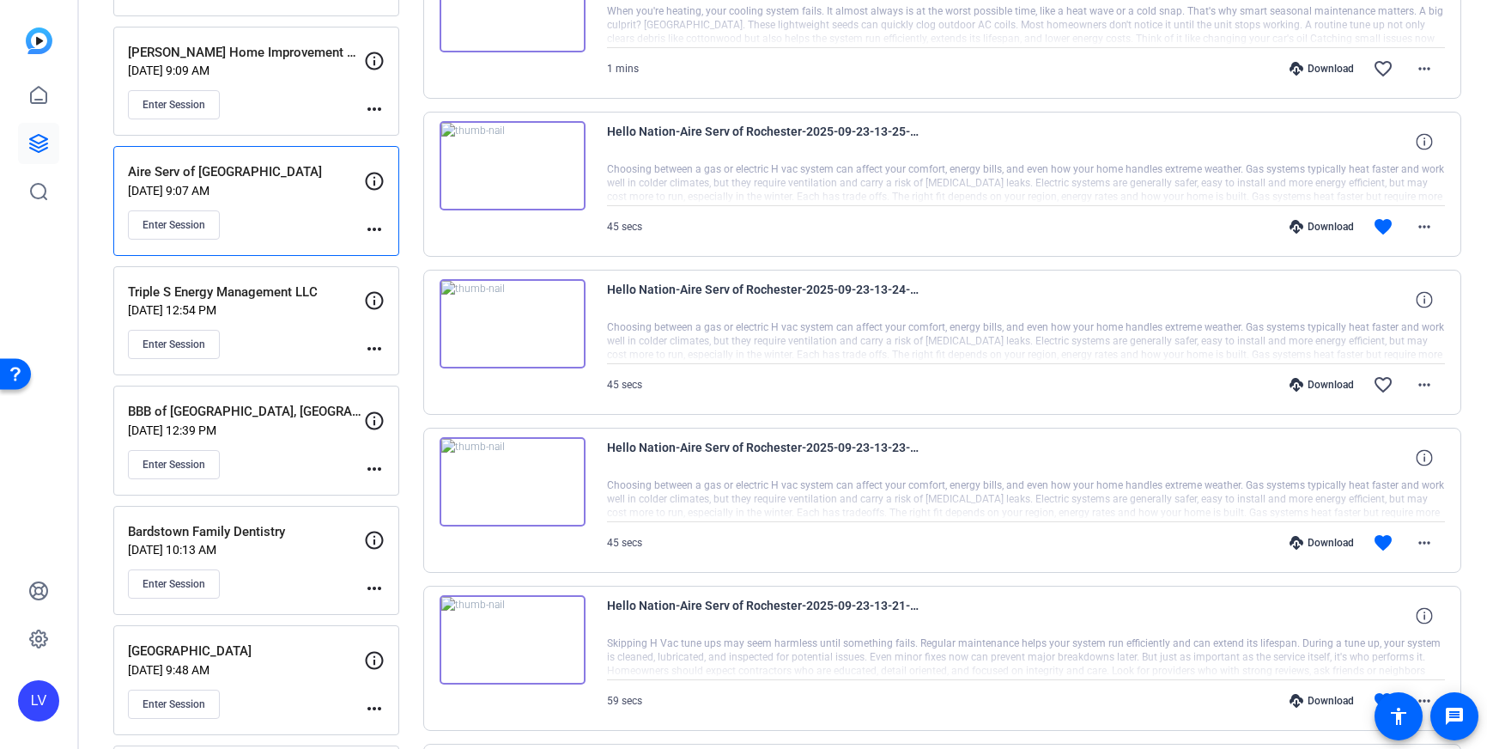
scroll to position [0, 0]
